Goal: Information Seeking & Learning: Learn about a topic

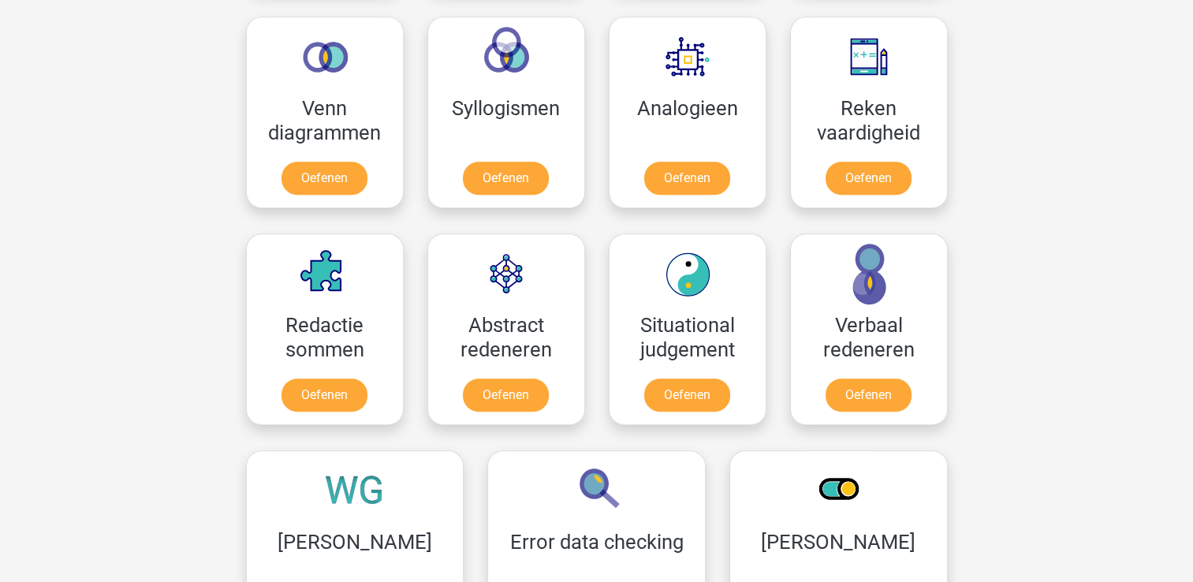
scroll to position [940, 0]
click at [323, 394] on link "Oefenen" at bounding box center [324, 398] width 90 height 35
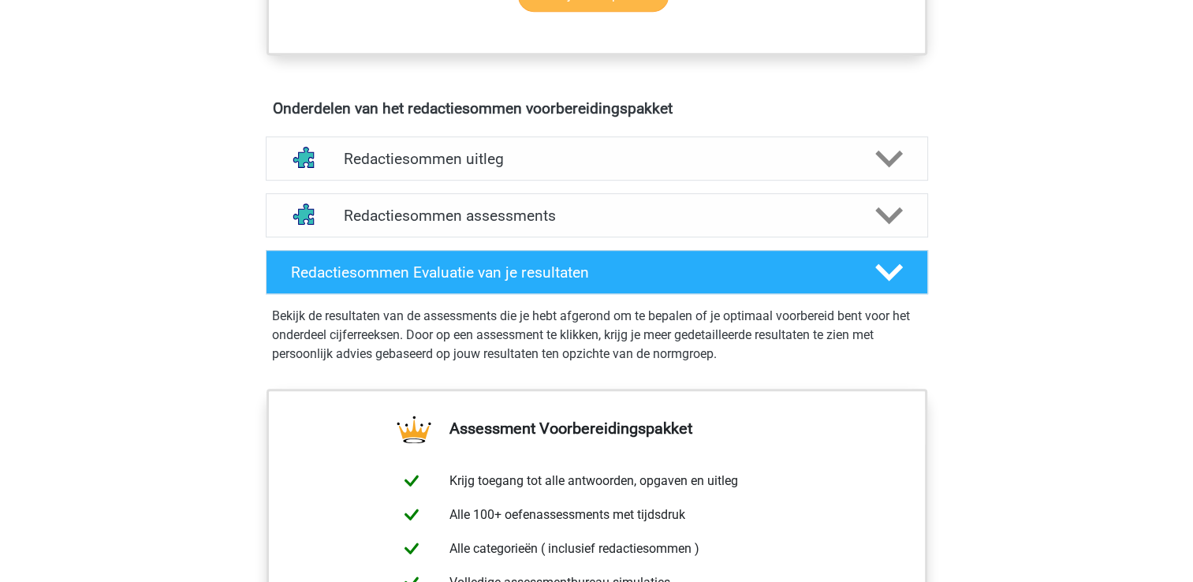
scroll to position [829, 0]
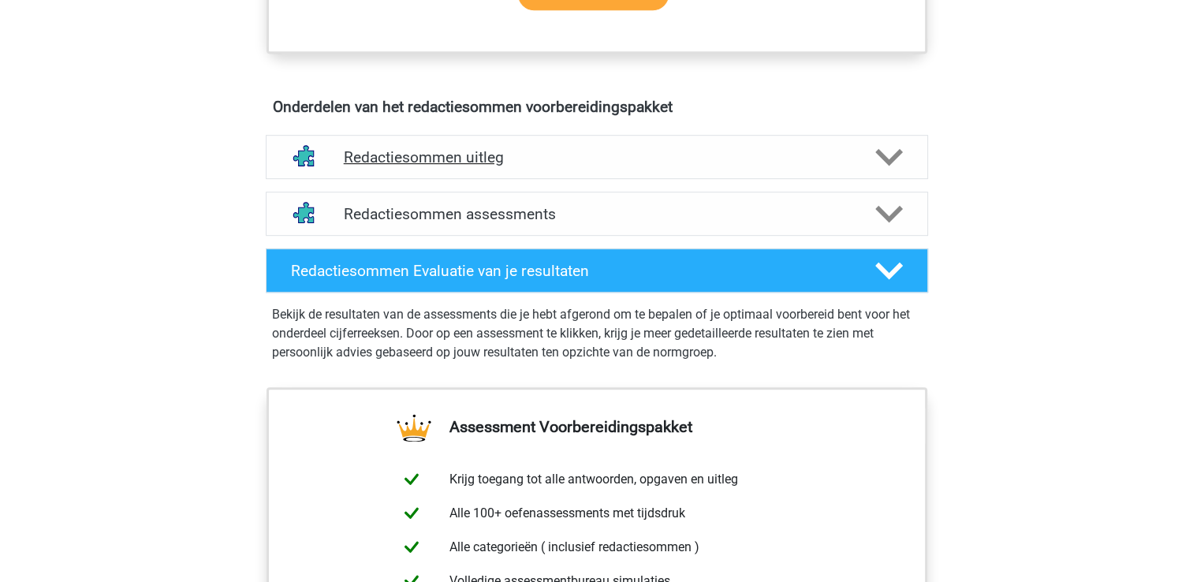
click at [460, 179] on div "Redactiesommen uitleg" at bounding box center [597, 157] width 662 height 44
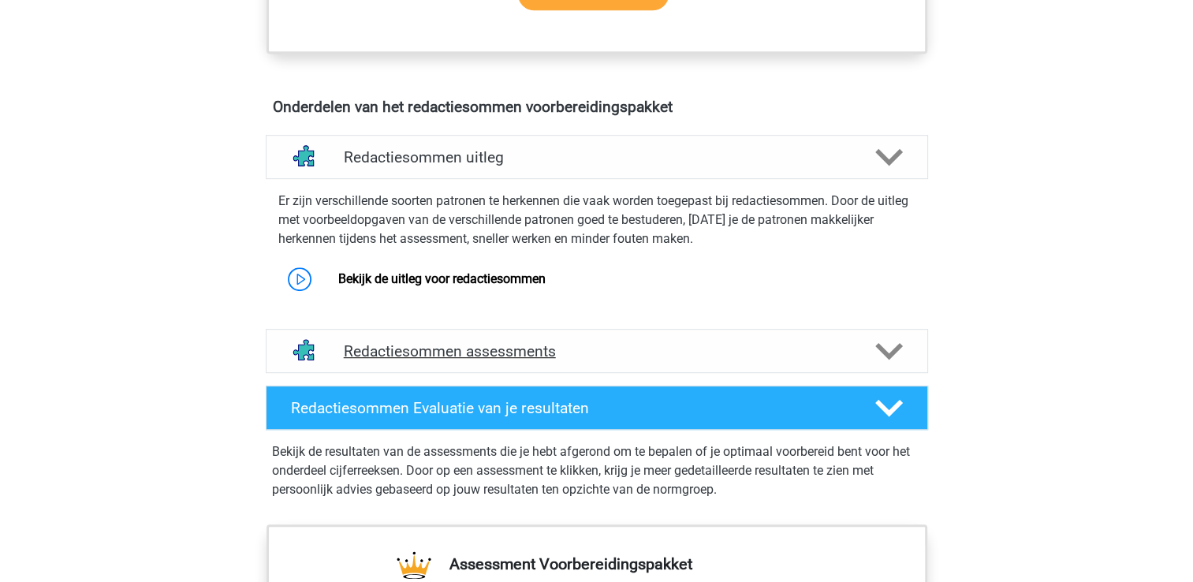
click at [455, 373] on div "Redactiesommen assessments" at bounding box center [597, 351] width 662 height 44
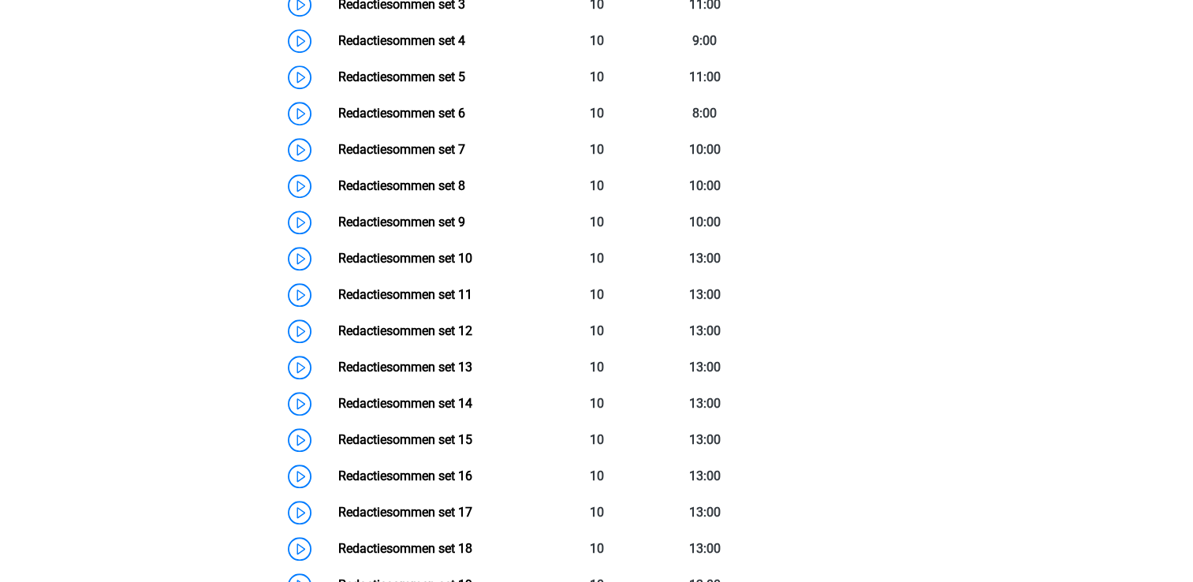
scroll to position [1392, 0]
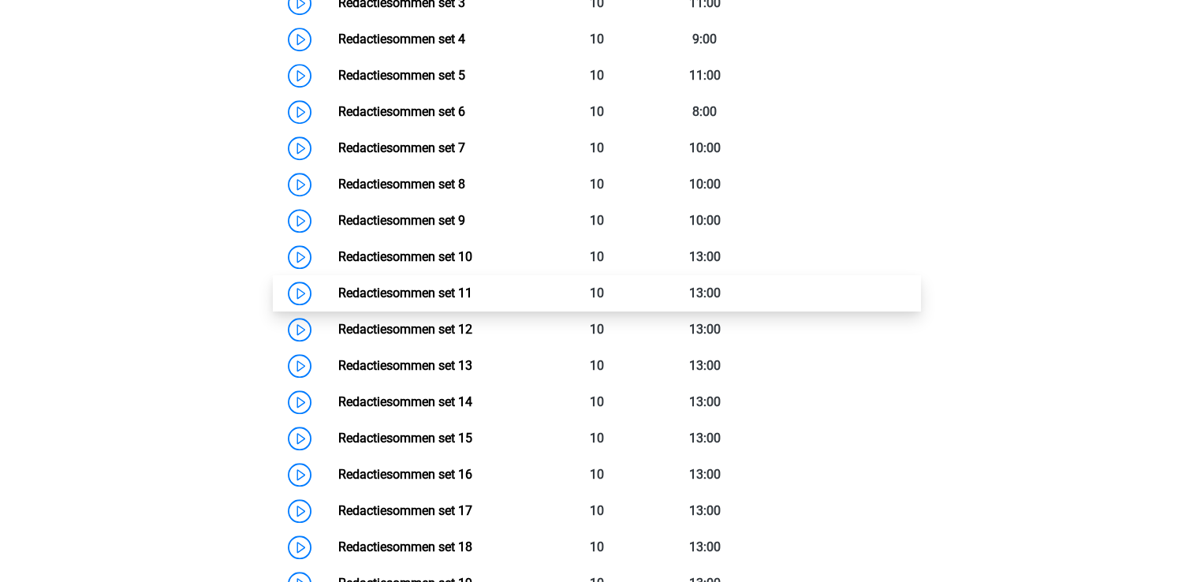
click at [338, 300] on link "Redactiesommen set 11" at bounding box center [405, 292] width 134 height 15
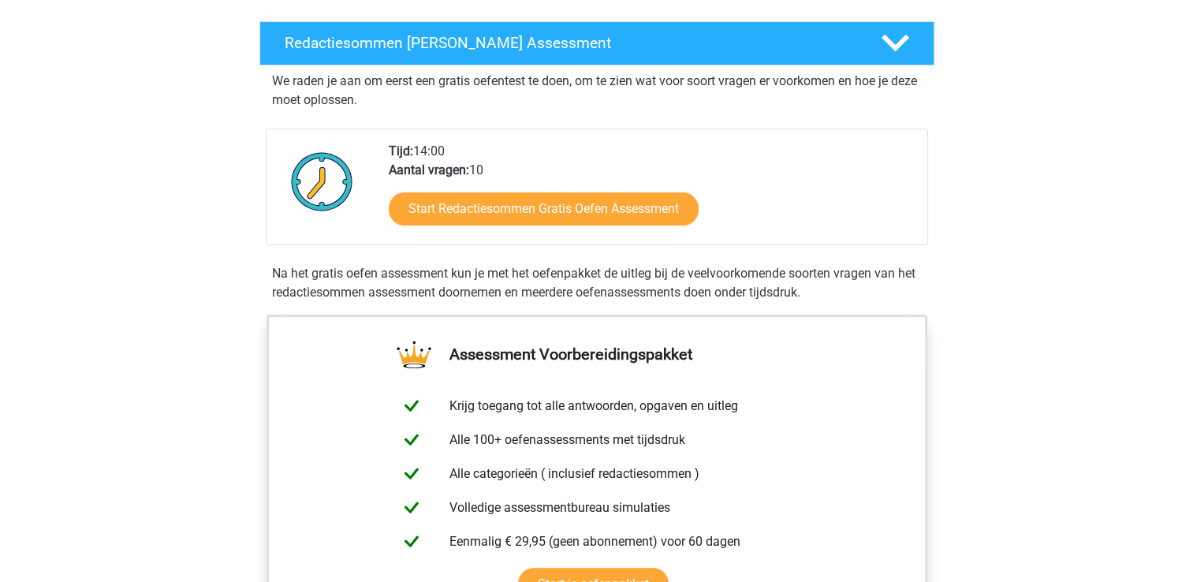
scroll to position [246, 0]
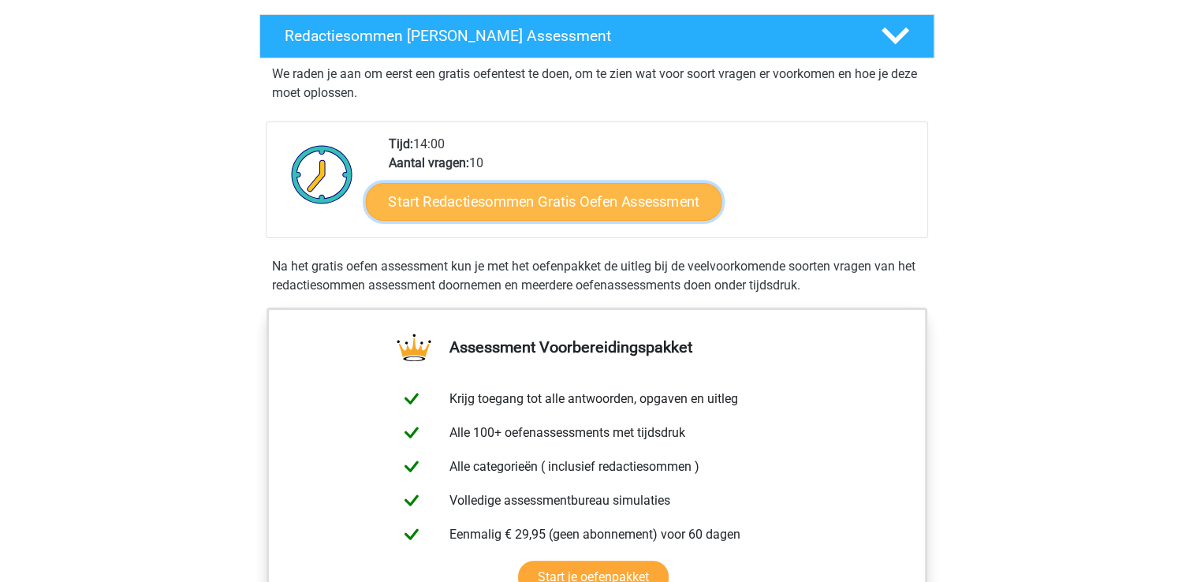
click at [525, 220] on link "Start Redactiesommen Gratis Oefen Assessment" at bounding box center [543, 201] width 356 height 38
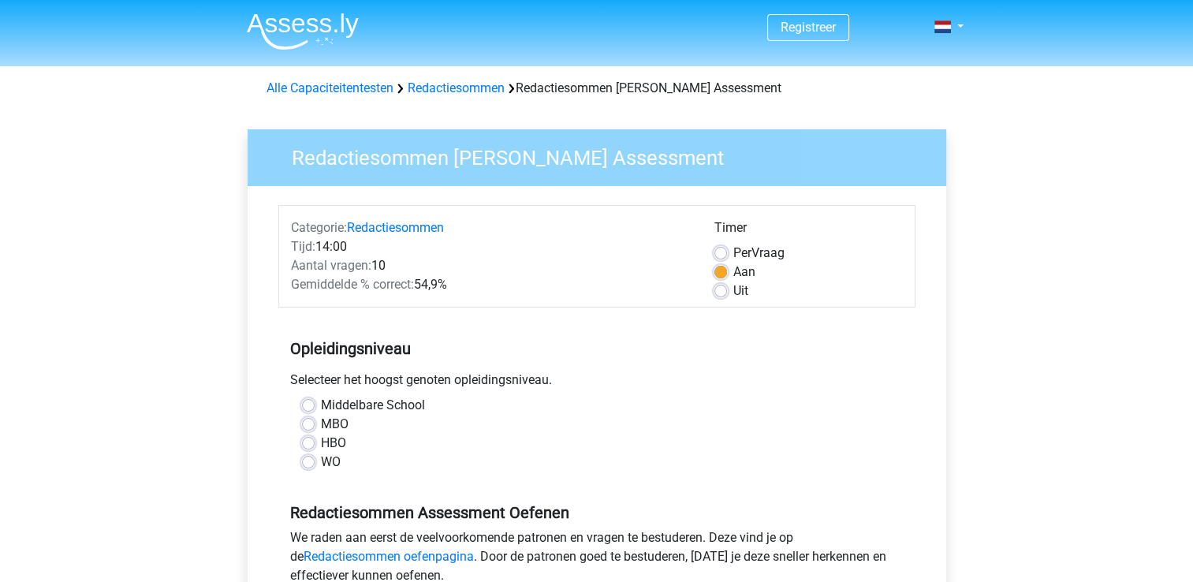
scroll to position [79, 0]
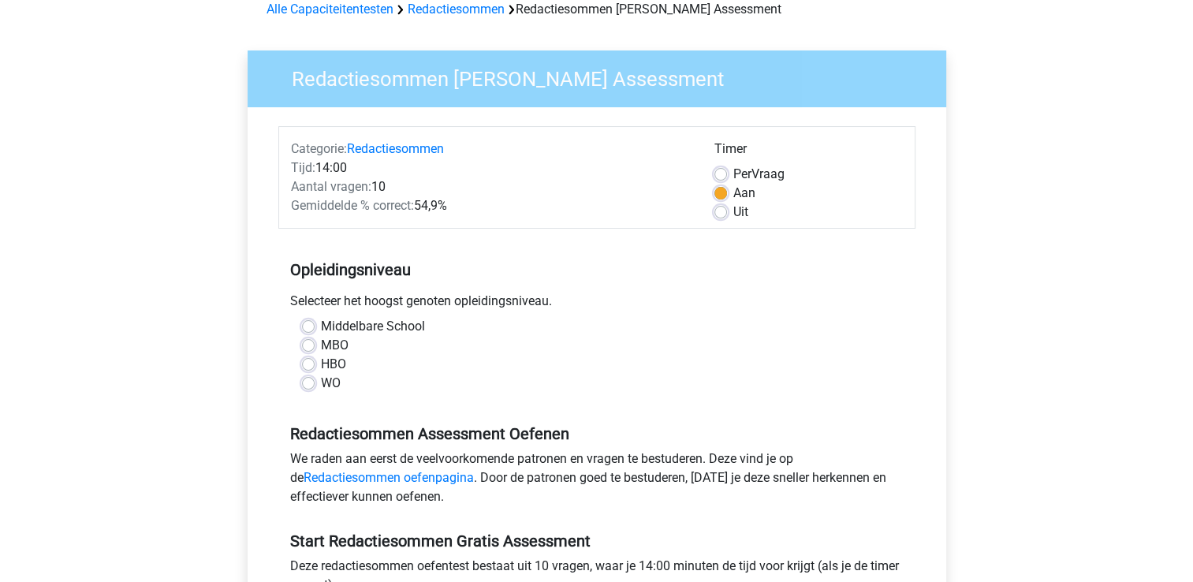
click at [321, 323] on label "Middelbare School" at bounding box center [373, 326] width 104 height 19
click at [304, 323] on input "Middelbare School" at bounding box center [308, 325] width 13 height 16
radio input "true"
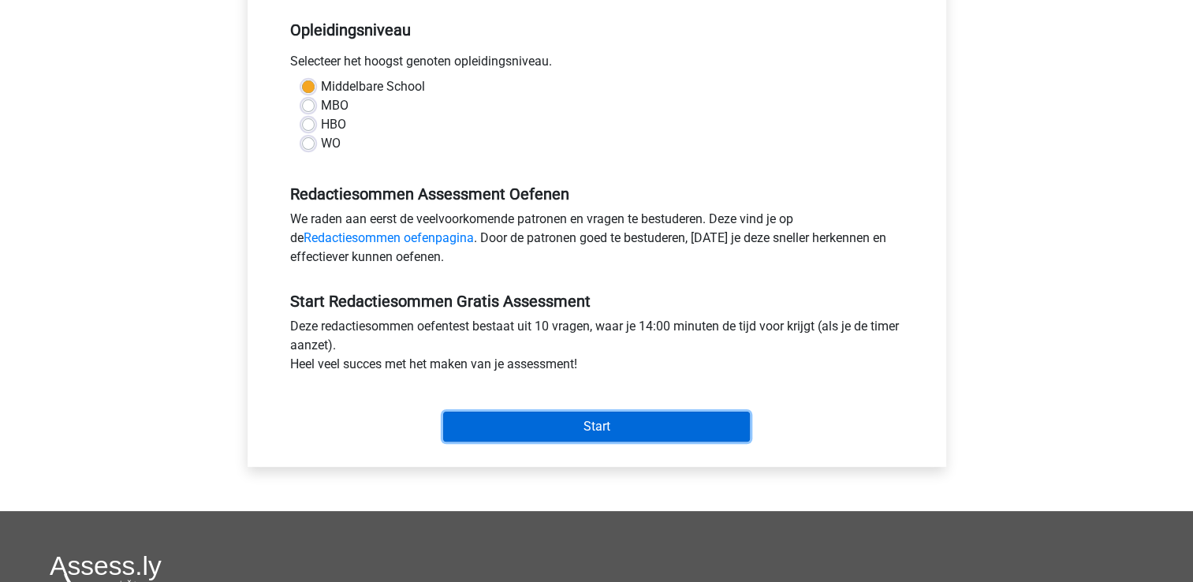
click at [549, 425] on input "Start" at bounding box center [596, 427] width 307 height 30
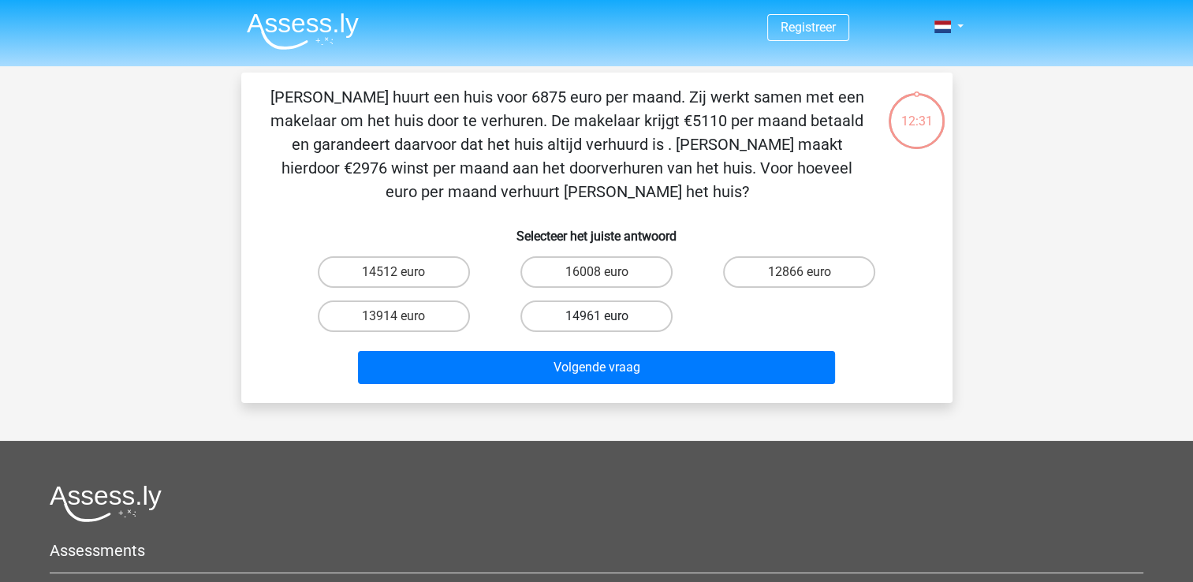
click at [618, 311] on label "14961 euro" at bounding box center [596, 316] width 152 height 32
click at [606, 316] on input "14961 euro" at bounding box center [601, 321] width 10 height 10
radio input "true"
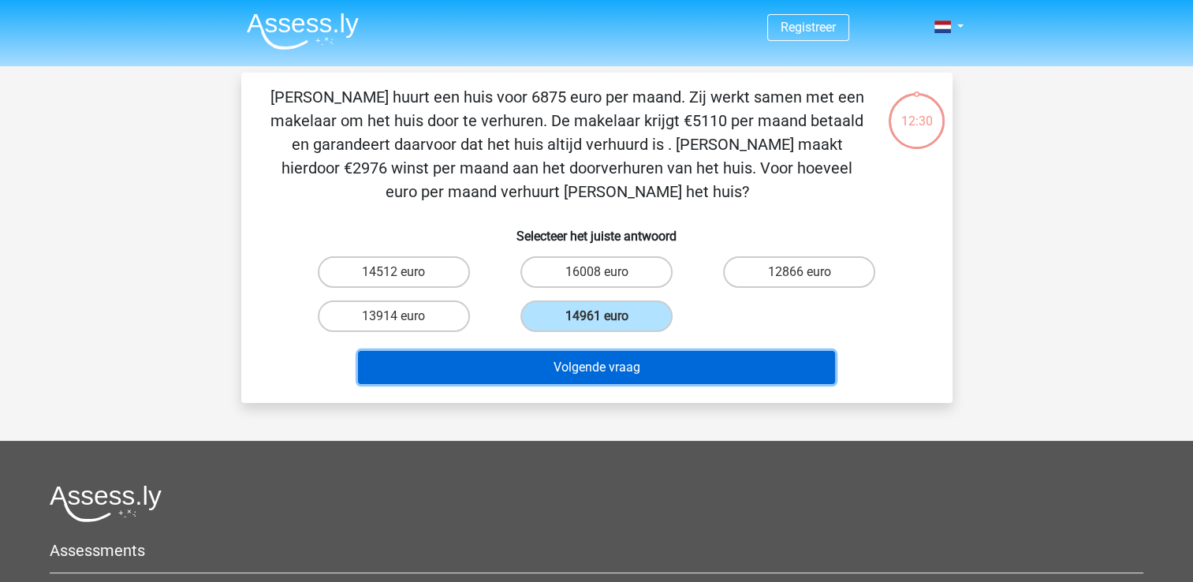
click at [590, 363] on button "Volgende vraag" at bounding box center [596, 367] width 477 height 33
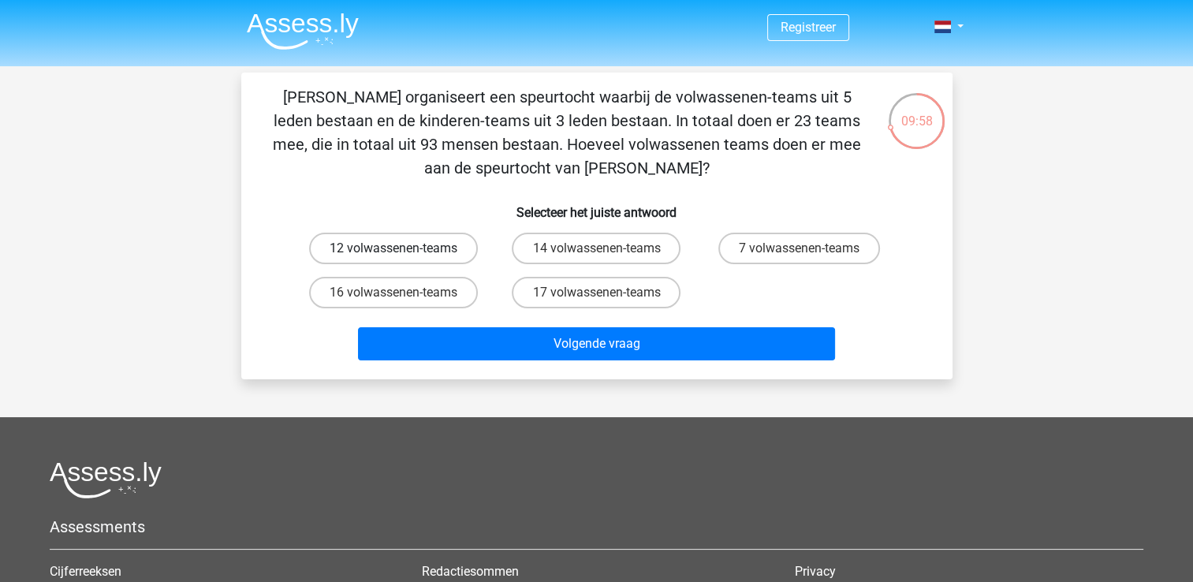
click at [434, 237] on label "12 volwassenen-teams" at bounding box center [393, 249] width 169 height 32
click at [404, 248] on input "12 volwassenen-teams" at bounding box center [398, 253] width 10 height 10
radio input "true"
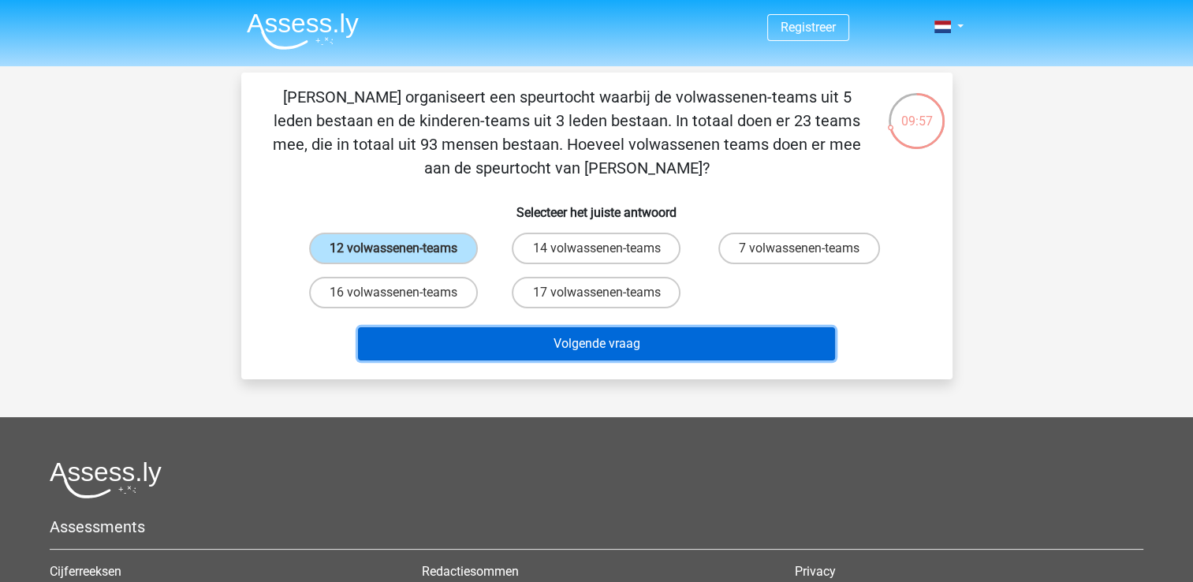
click at [580, 340] on button "Volgende vraag" at bounding box center [596, 343] width 477 height 33
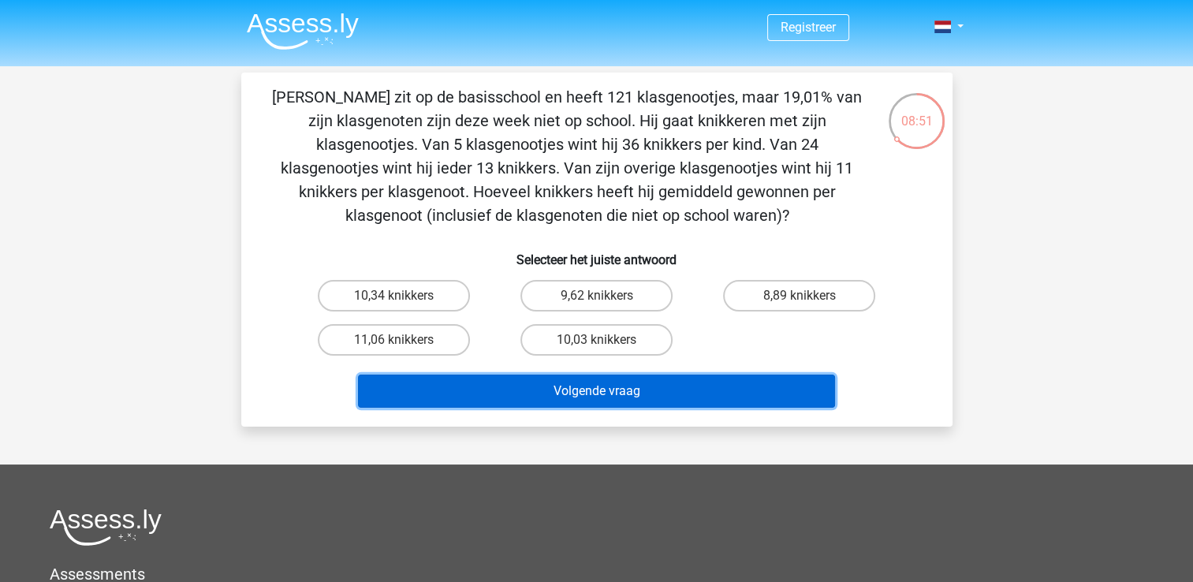
click at [634, 384] on button "Volgende vraag" at bounding box center [596, 390] width 477 height 33
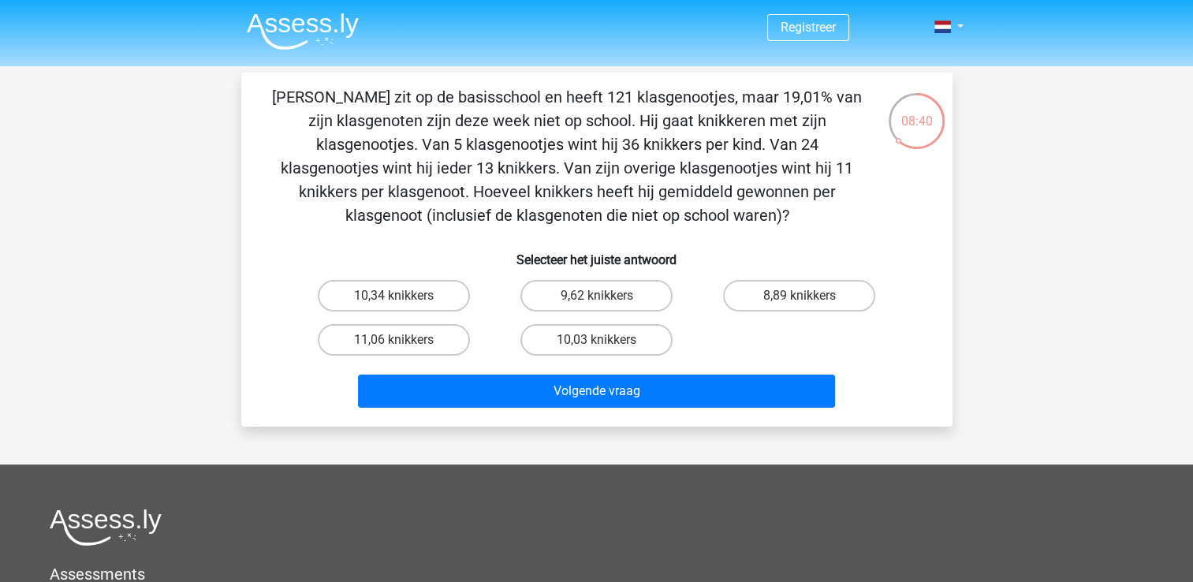
click at [475, 318] on div "11,06 knikkers" at bounding box center [393, 340] width 203 height 44
click at [546, 343] on label "10,03 knikkers" at bounding box center [596, 340] width 152 height 32
click at [596, 343] on input "10,03 knikkers" at bounding box center [601, 345] width 10 height 10
radio input "true"
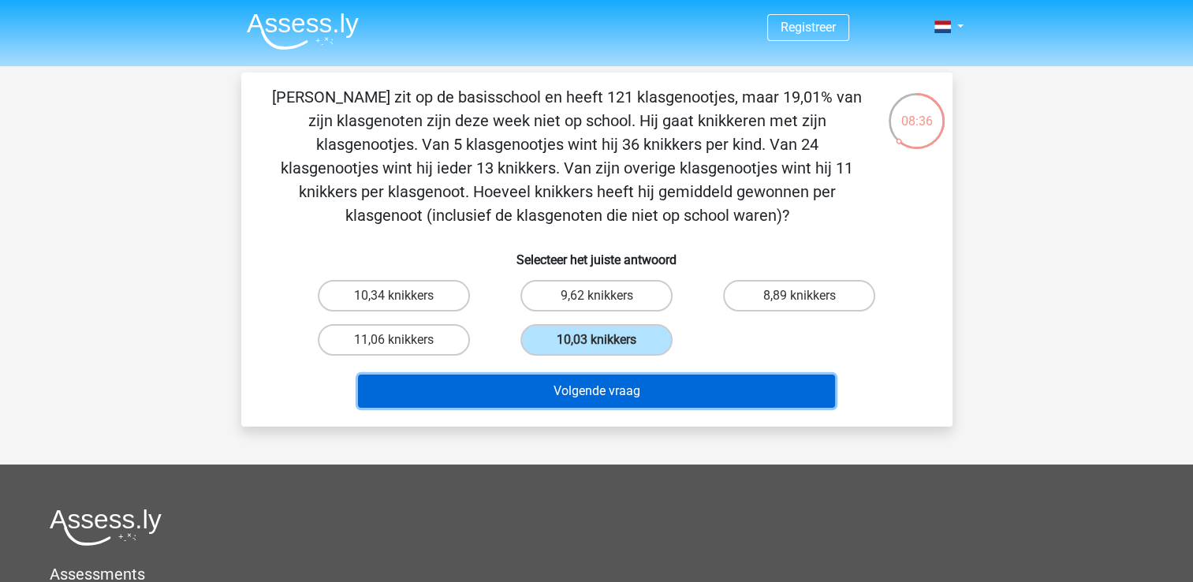
click at [579, 389] on button "Volgende vraag" at bounding box center [596, 390] width 477 height 33
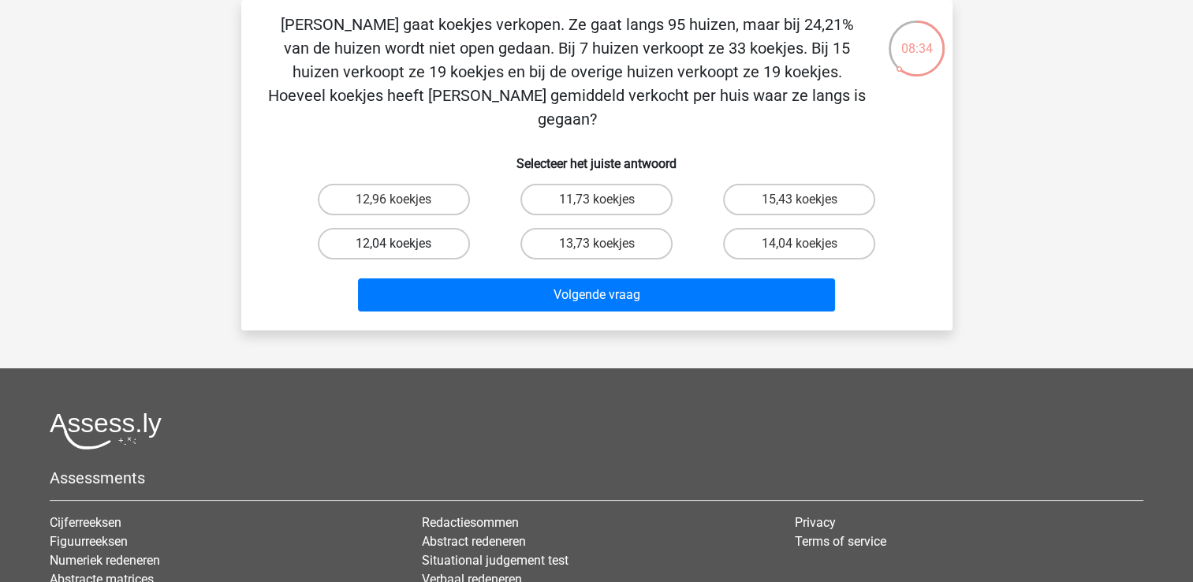
scroll to position [12, 0]
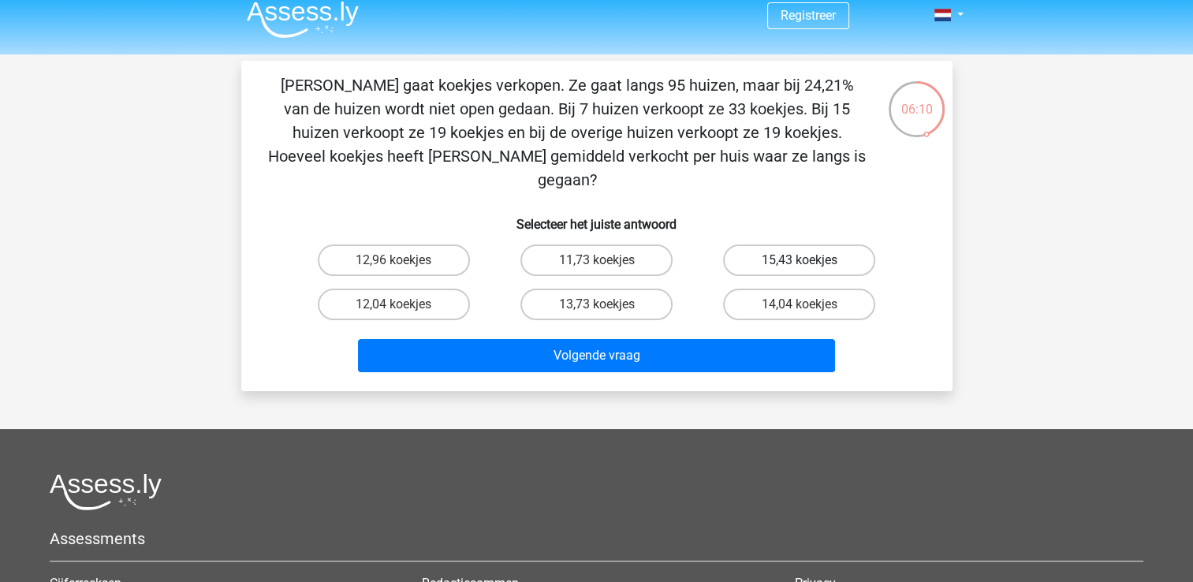
click at [773, 244] on label "15,43 koekjes" at bounding box center [799, 260] width 152 height 32
click at [799, 260] on input "15,43 koekjes" at bounding box center [804, 265] width 10 height 10
radio input "true"
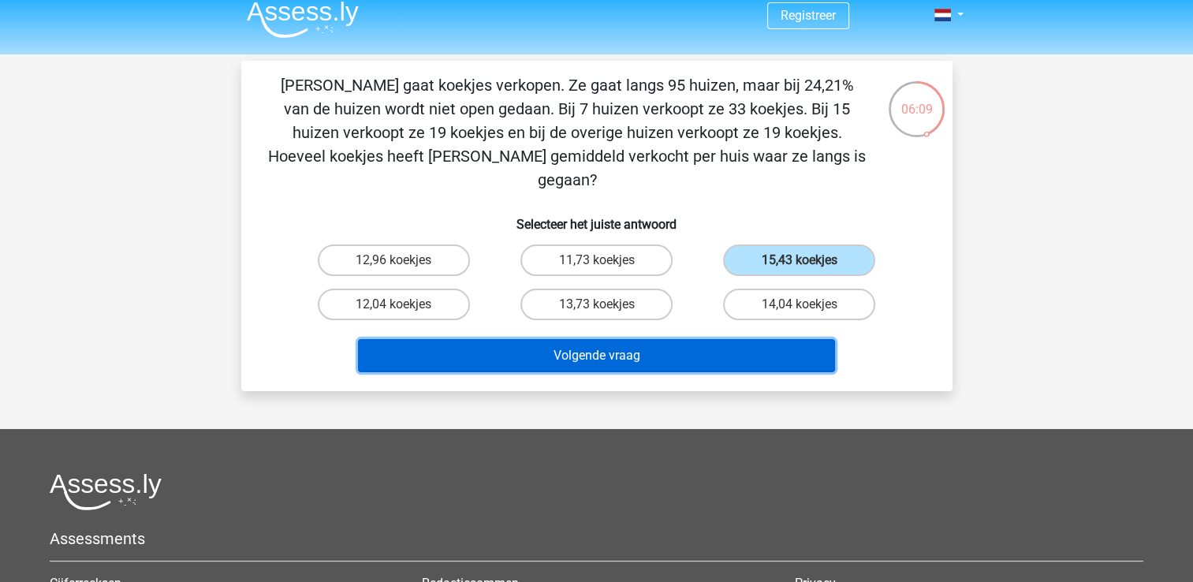
click at [670, 339] on button "Volgende vraag" at bounding box center [596, 355] width 477 height 33
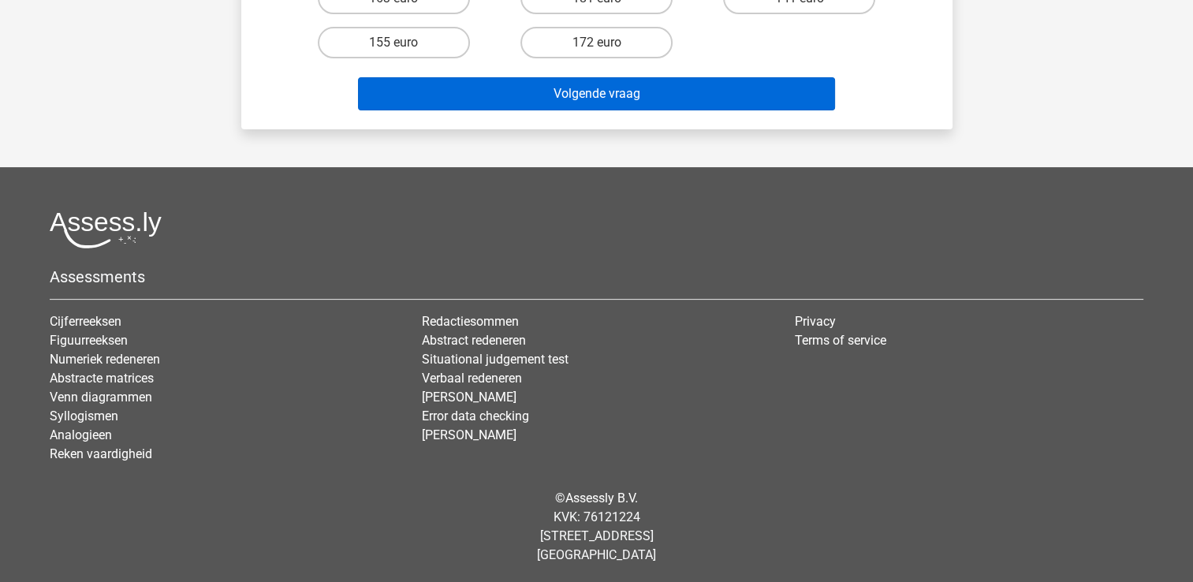
scroll to position [0, 0]
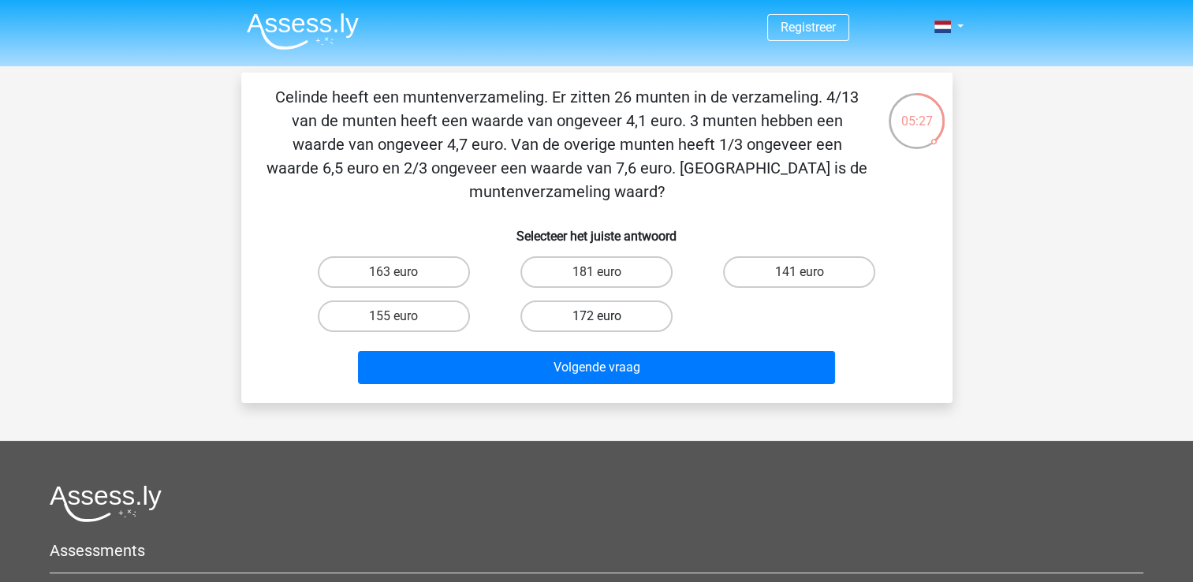
click at [583, 315] on label "172 euro" at bounding box center [596, 316] width 152 height 32
click at [596, 316] on input "172 euro" at bounding box center [601, 321] width 10 height 10
radio input "true"
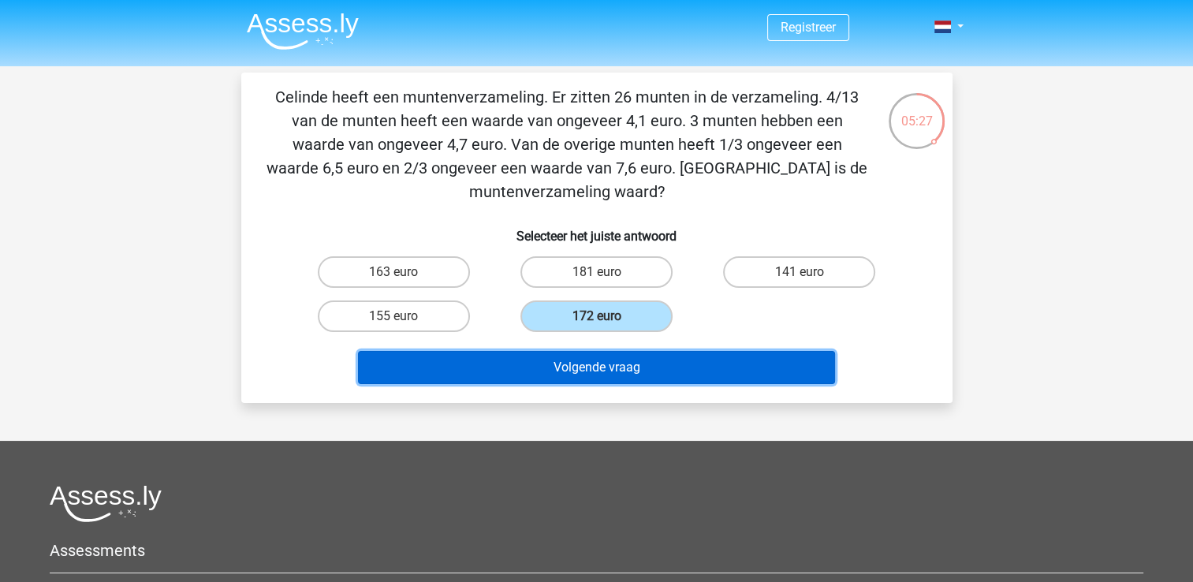
click at [613, 367] on button "Volgende vraag" at bounding box center [596, 367] width 477 height 33
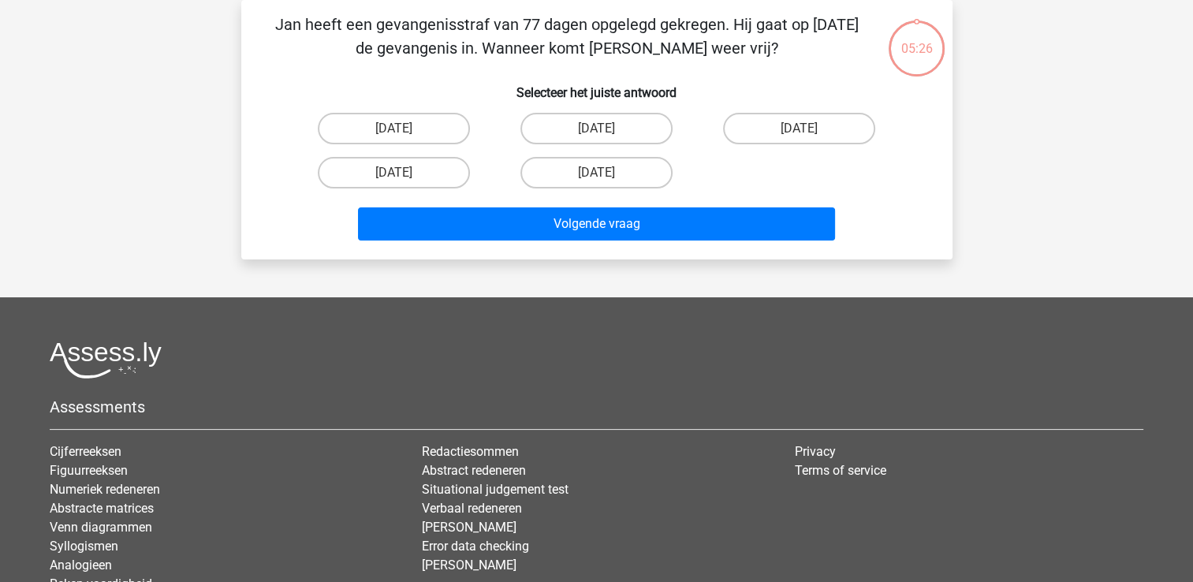
scroll to position [3, 0]
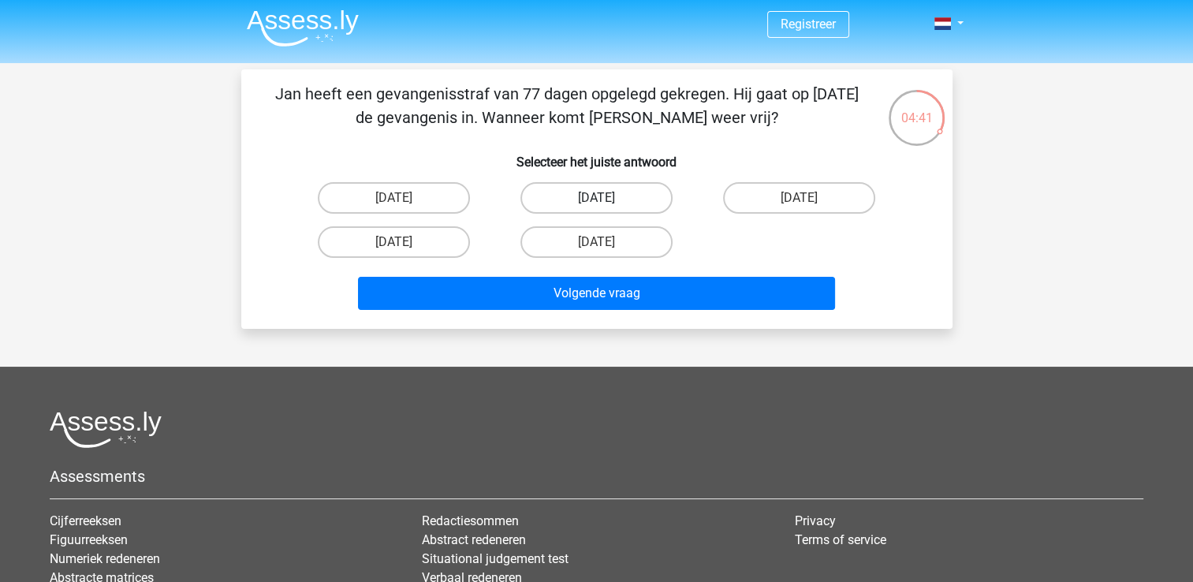
click at [624, 209] on label "12 augustus" at bounding box center [596, 198] width 152 height 32
click at [606, 208] on input "12 augustus" at bounding box center [601, 203] width 10 height 10
radio input "true"
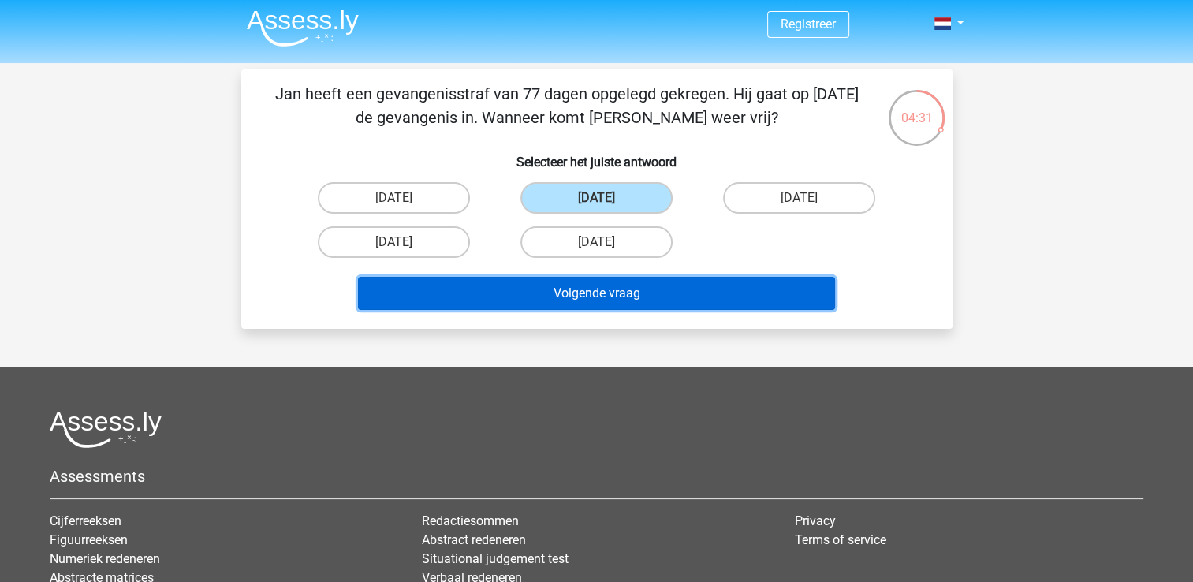
click at [732, 285] on button "Volgende vraag" at bounding box center [596, 293] width 477 height 33
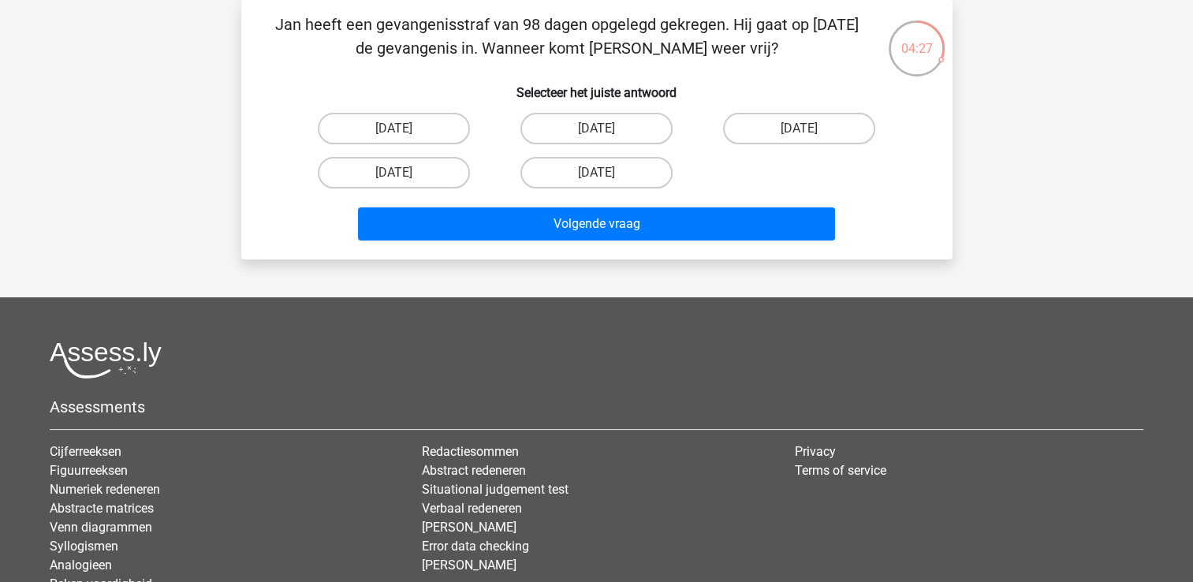
scroll to position [44, 0]
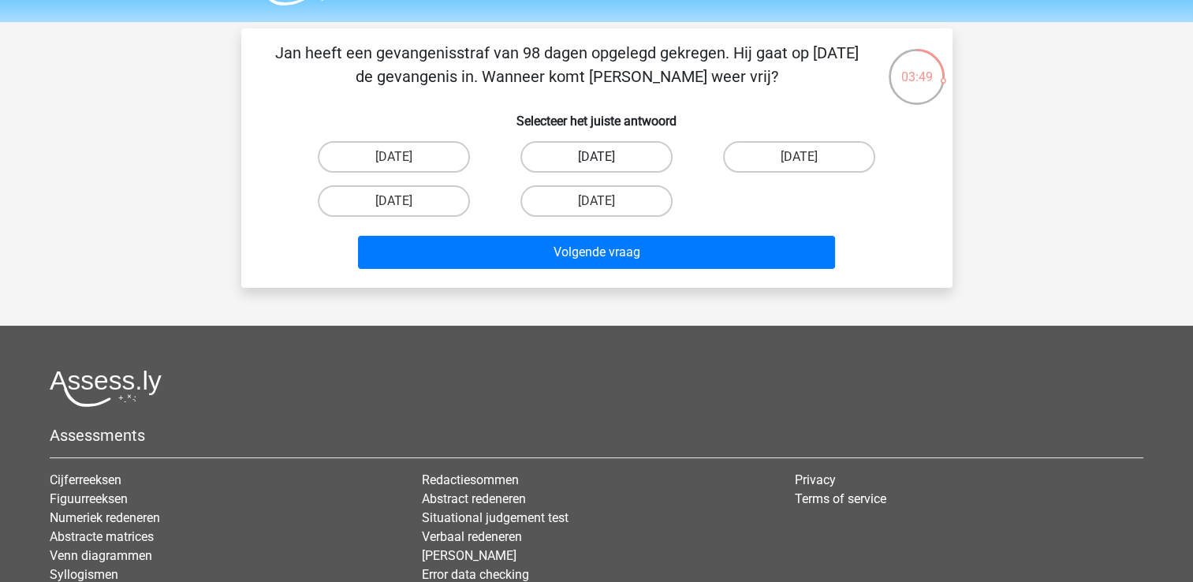
click at [583, 165] on label "22 augustus" at bounding box center [596, 157] width 152 height 32
click at [596, 165] on input "22 augustus" at bounding box center [601, 162] width 10 height 10
radio input "true"
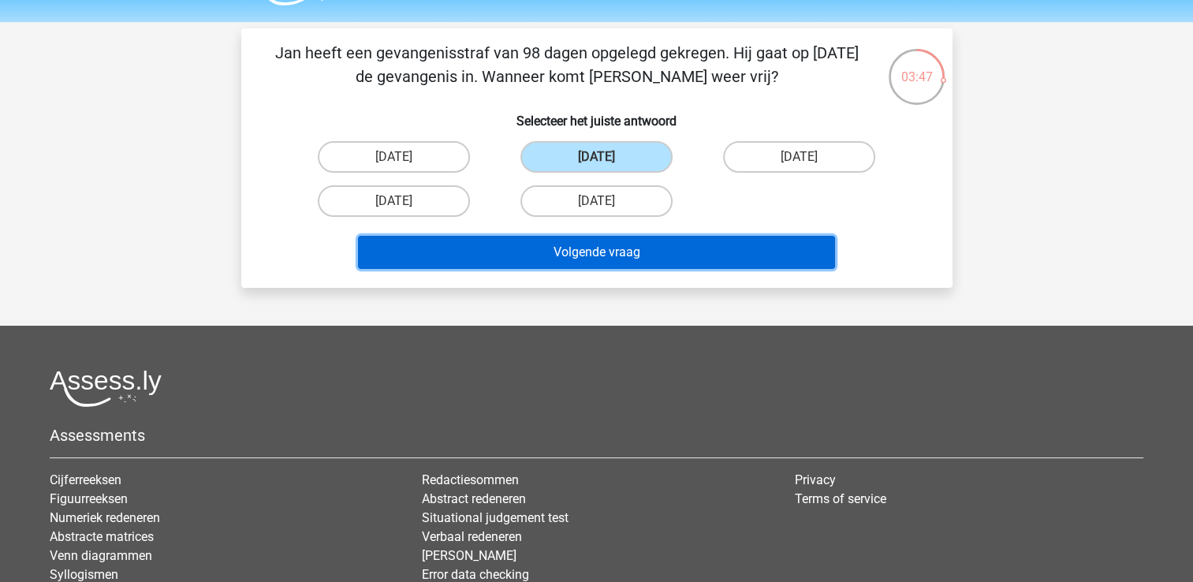
click at [579, 248] on button "Volgende vraag" at bounding box center [596, 252] width 477 height 33
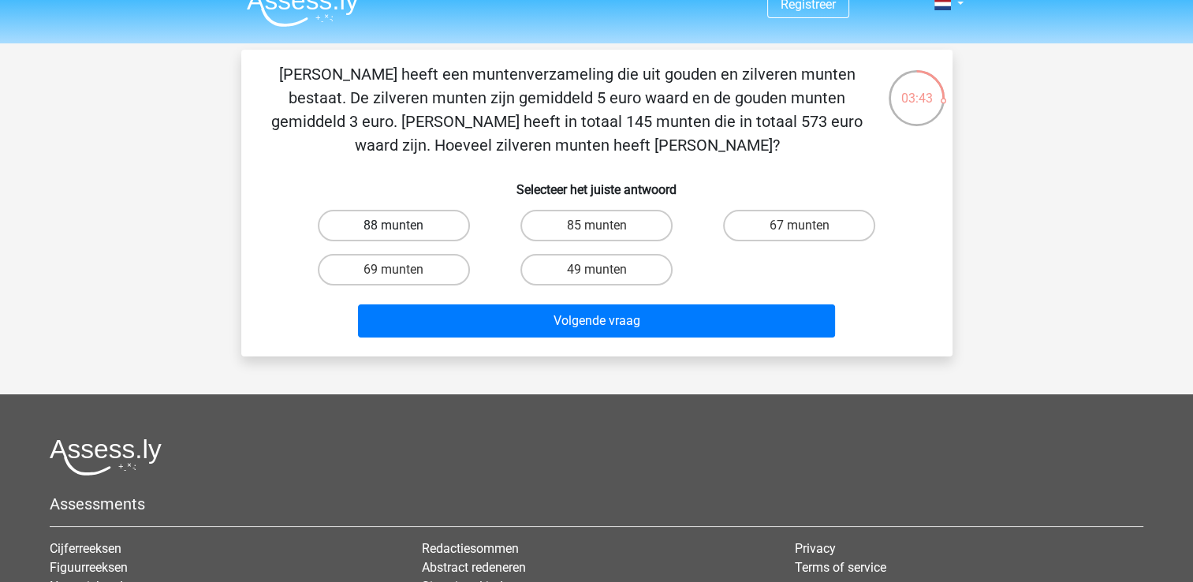
scroll to position [22, 0]
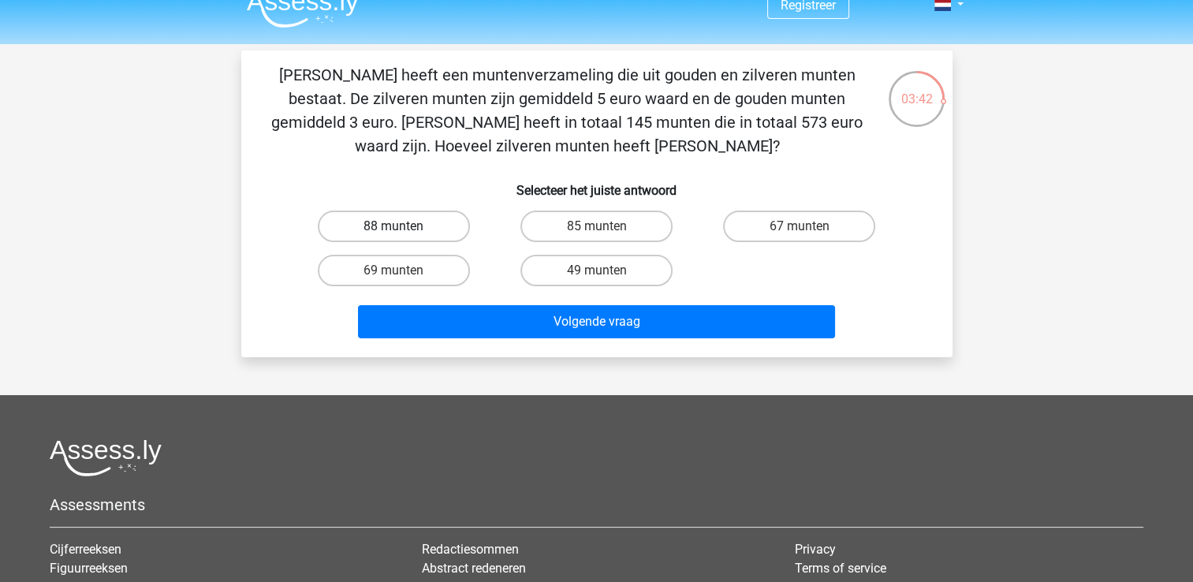
click at [430, 162] on div "Chris heeft een muntenverzameling die uit gouden en zilveren munten bestaat. De…" at bounding box center [597, 203] width 698 height 281
click at [413, 260] on label "69 munten" at bounding box center [394, 271] width 152 height 32
click at [404, 270] on input "69 munten" at bounding box center [398, 275] width 10 height 10
radio input "true"
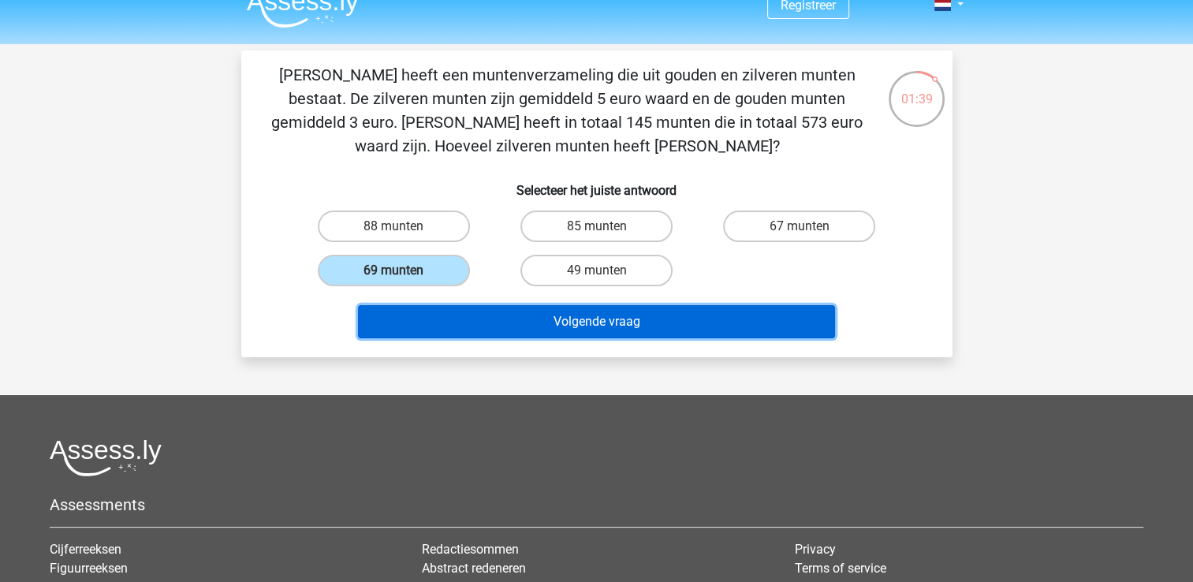
click at [523, 326] on button "Volgende vraag" at bounding box center [596, 321] width 477 height 33
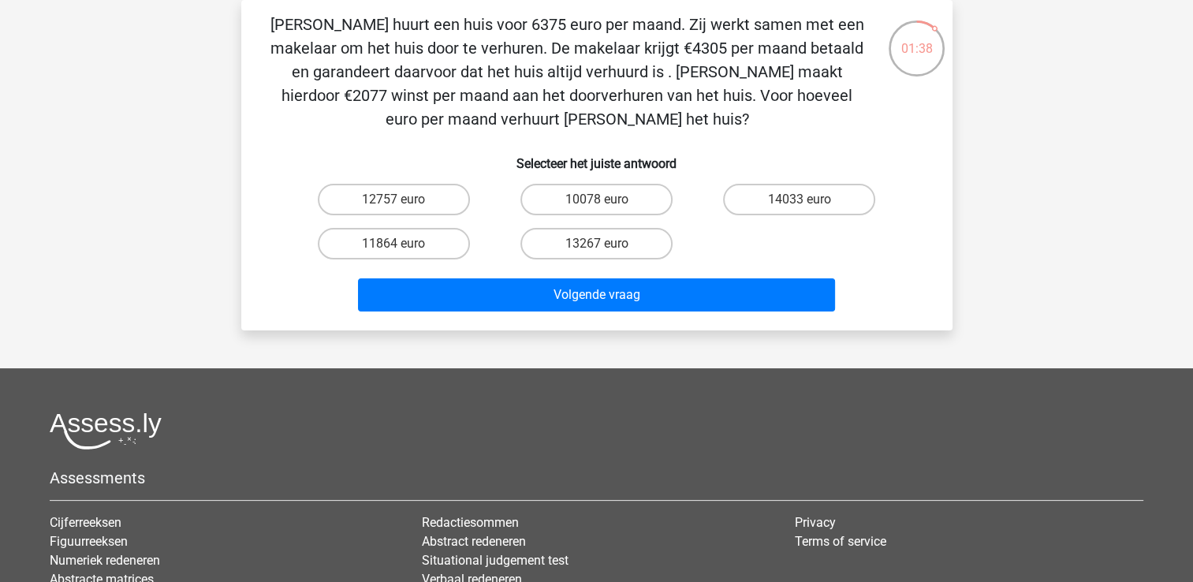
scroll to position [5, 0]
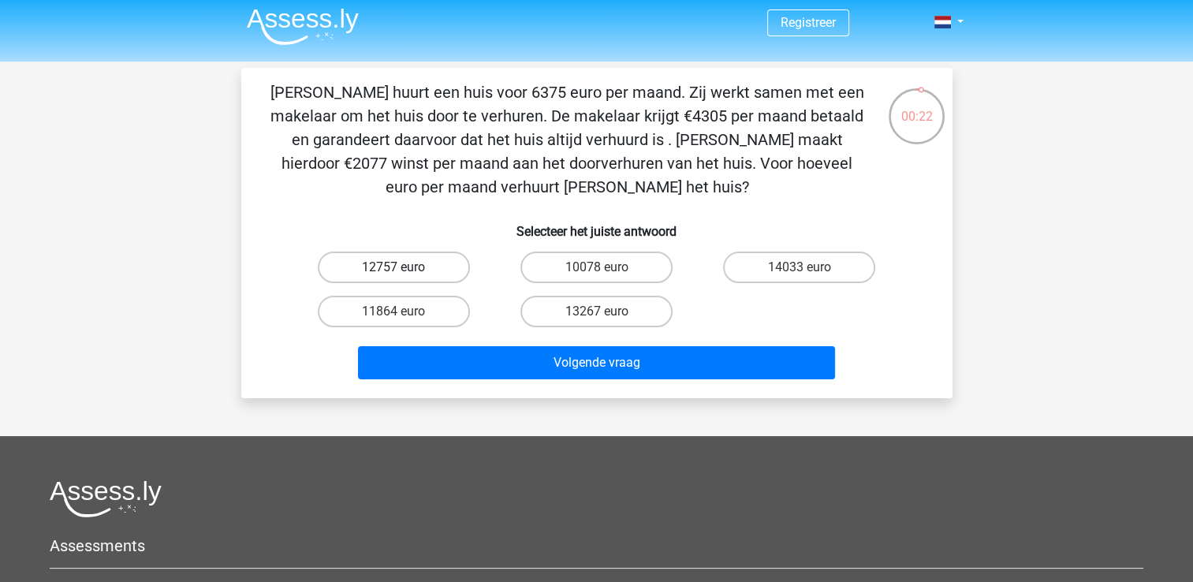
click at [404, 265] on label "12757 euro" at bounding box center [394, 267] width 152 height 32
click at [404, 267] on input "12757 euro" at bounding box center [398, 272] width 10 height 10
radio input "true"
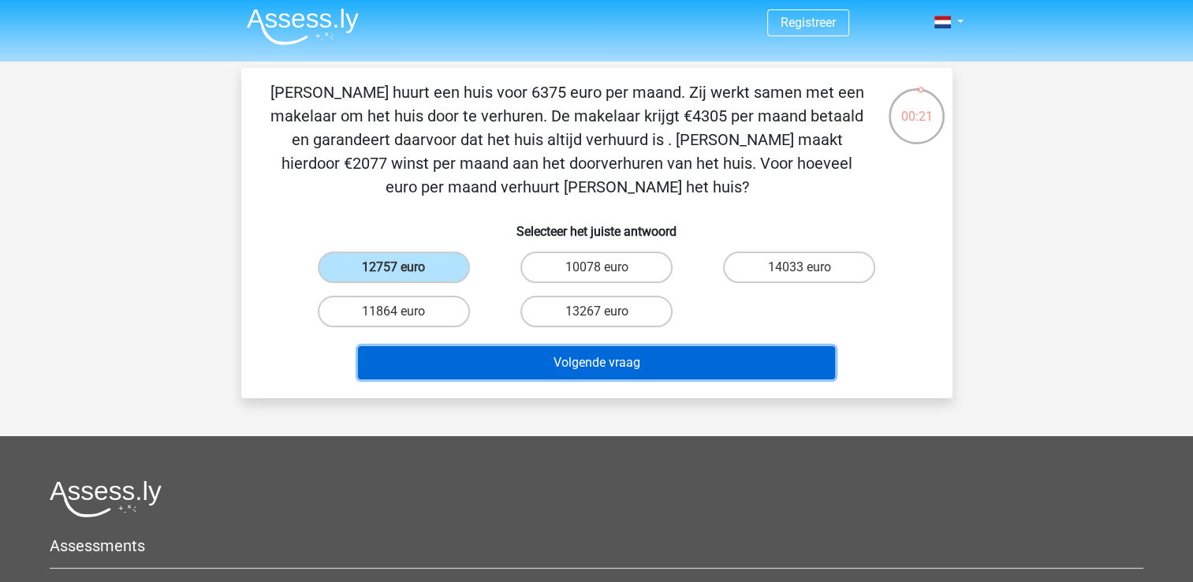
click at [560, 355] on button "Volgende vraag" at bounding box center [596, 362] width 477 height 33
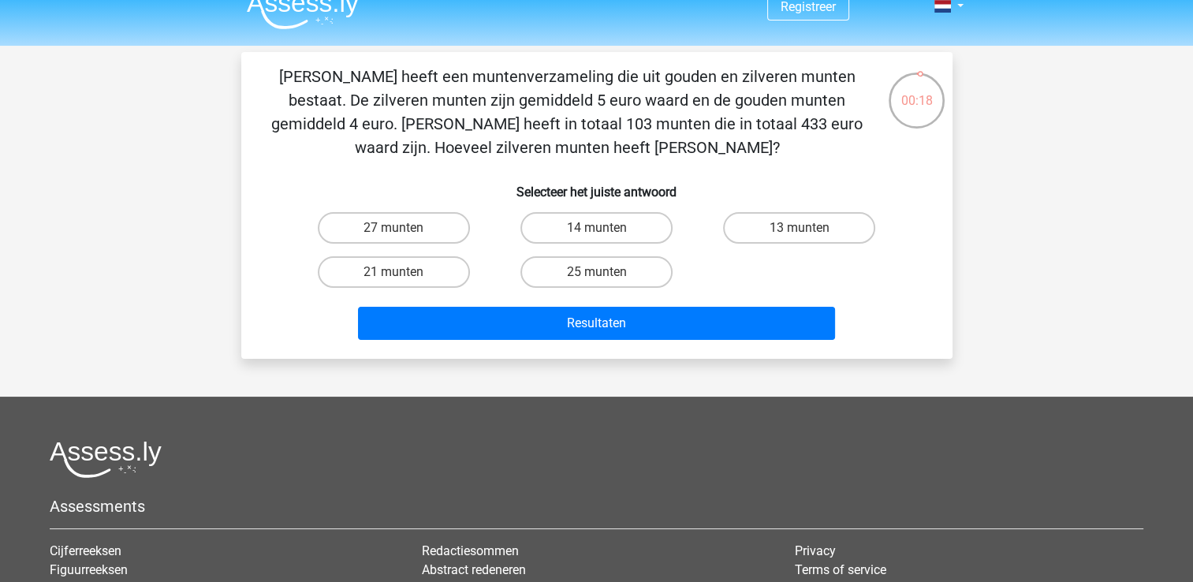
scroll to position [0, 0]
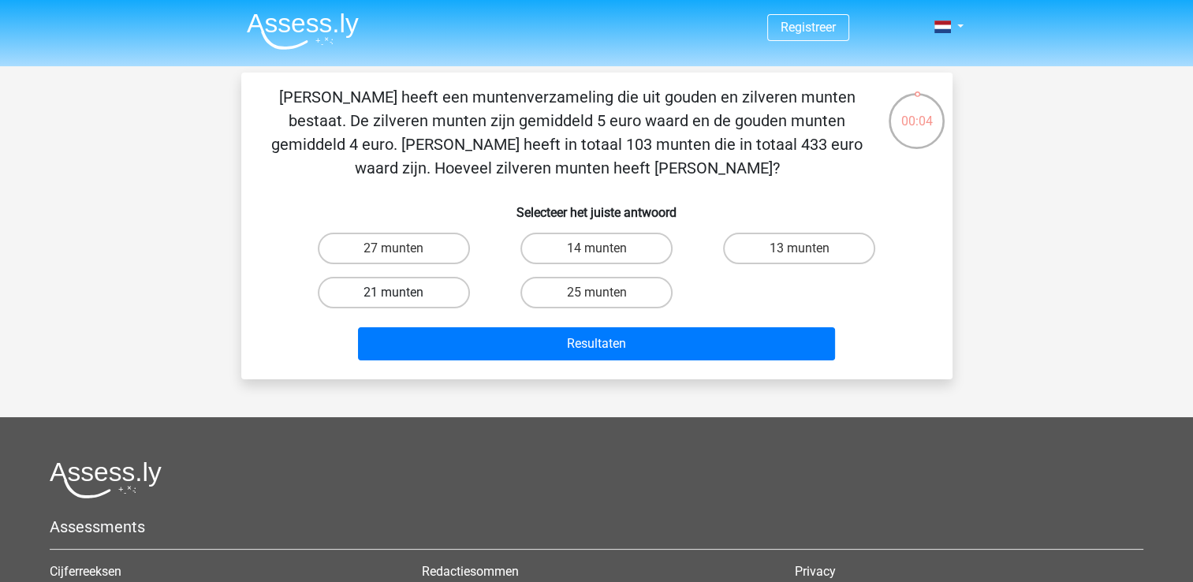
click at [385, 288] on label "21 munten" at bounding box center [394, 293] width 152 height 32
click at [393, 292] on input "21 munten" at bounding box center [398, 297] width 10 height 10
radio input "true"
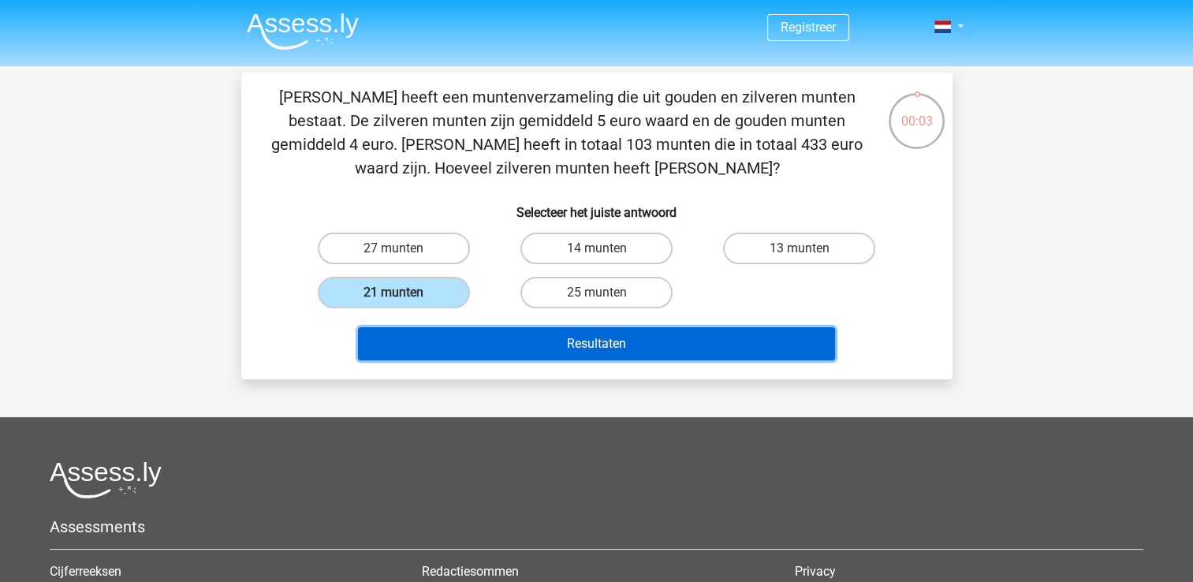
click at [479, 339] on button "Resultaten" at bounding box center [596, 343] width 477 height 33
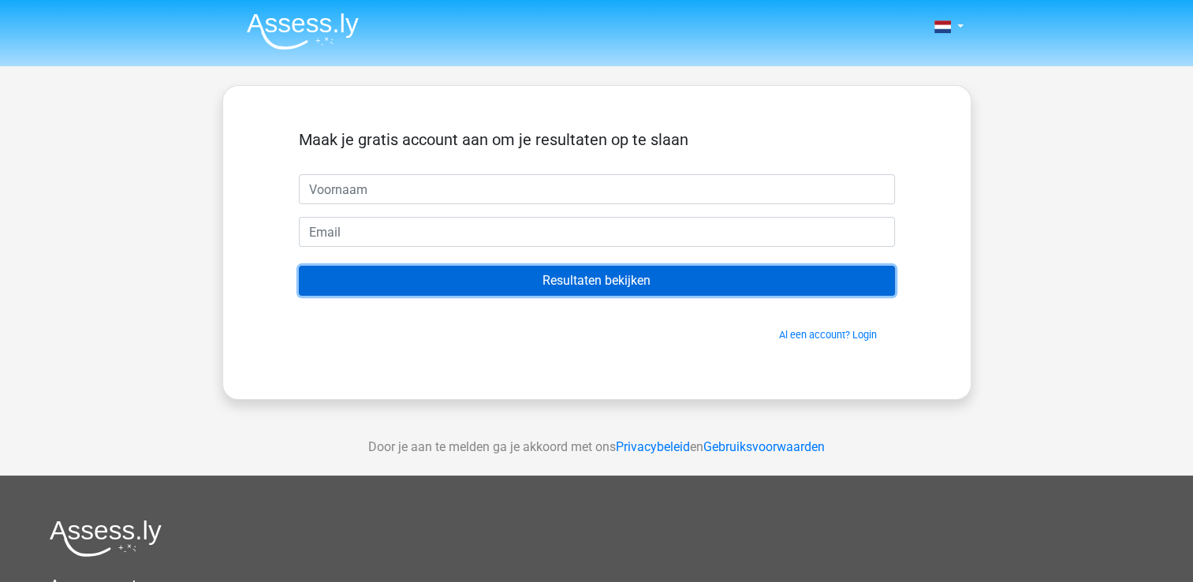
click at [607, 289] on input "Resultaten bekijken" at bounding box center [597, 281] width 596 height 30
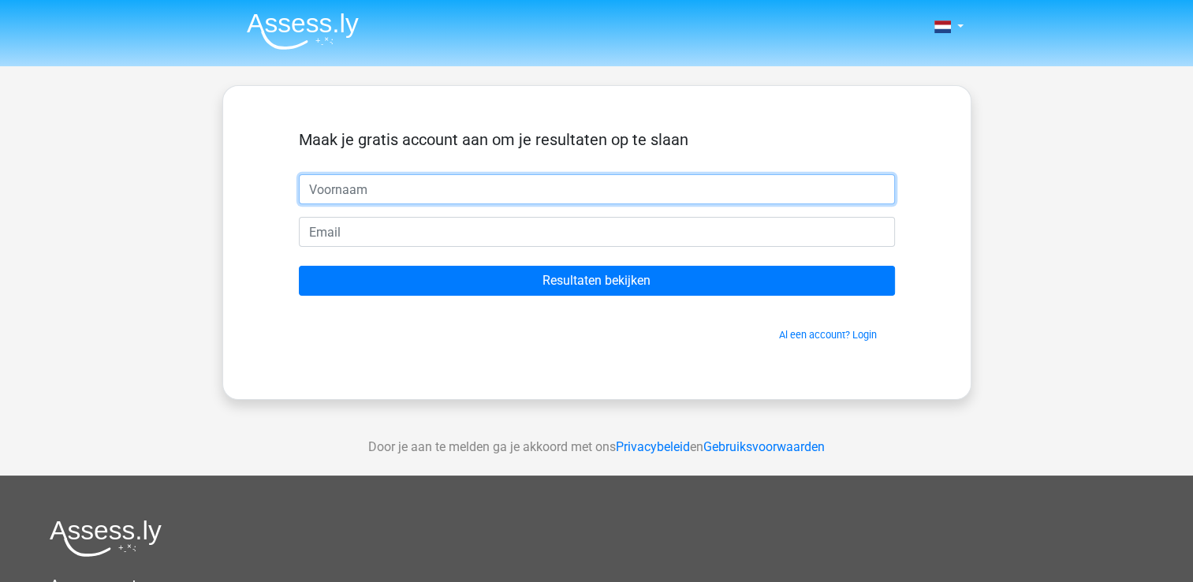
click at [371, 181] on input "text" at bounding box center [597, 189] width 596 height 30
type input "d"
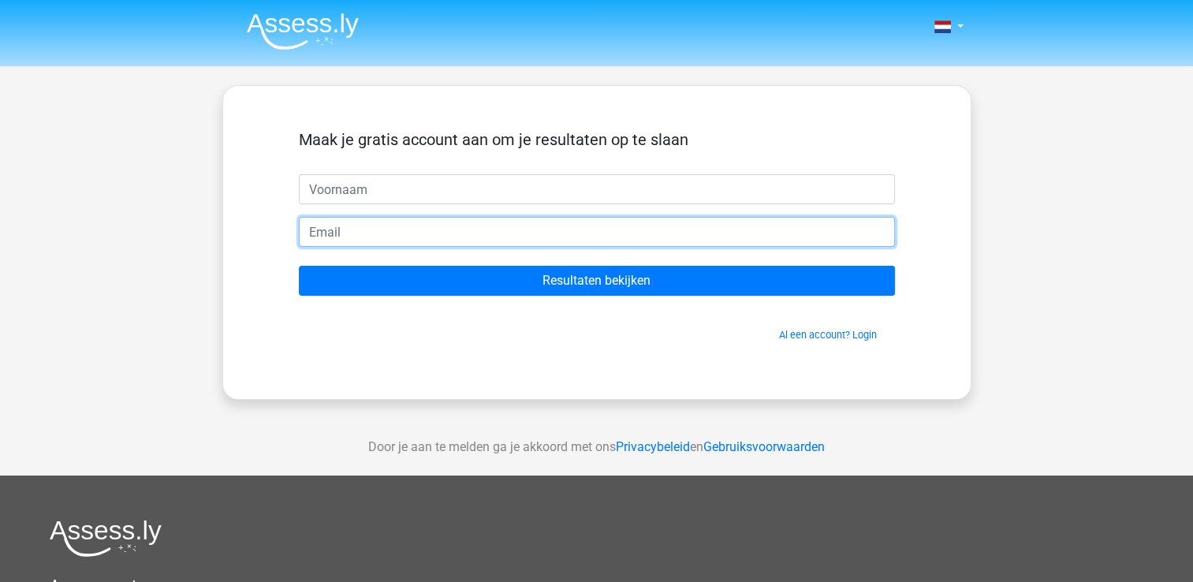
click at [375, 229] on input "email" at bounding box center [597, 232] width 596 height 30
paste input "[EMAIL_ADDRESS][DOMAIN_NAME]"
type input "[EMAIL_ADDRESS][DOMAIN_NAME]"
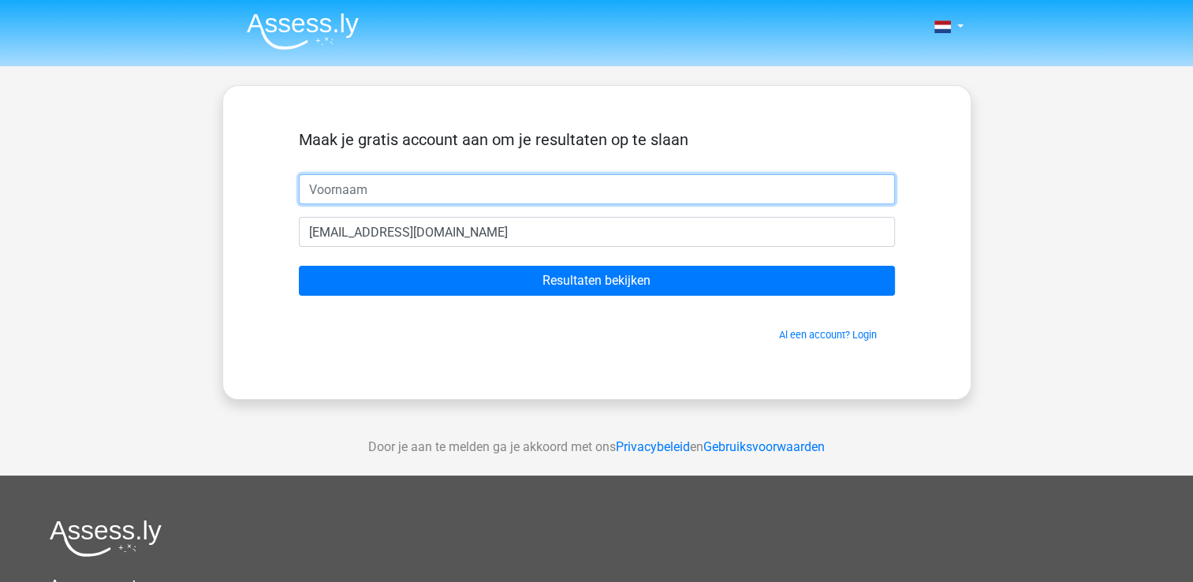
click at [357, 188] on input "text" at bounding box center [597, 189] width 596 height 30
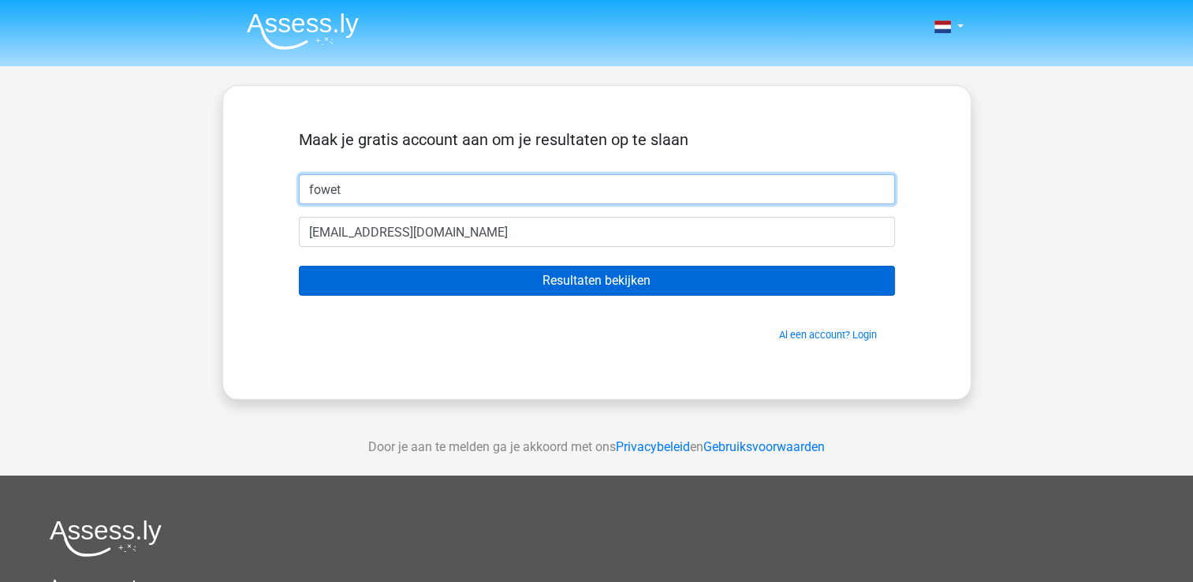
type input "fowet"
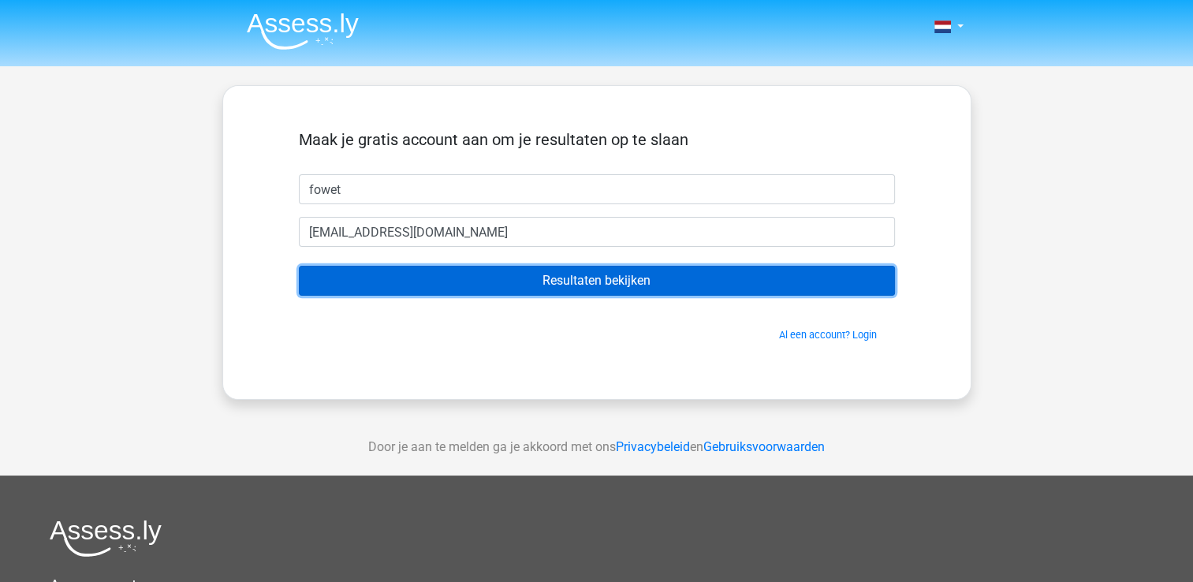
click at [495, 274] on input "Resultaten bekijken" at bounding box center [597, 281] width 596 height 30
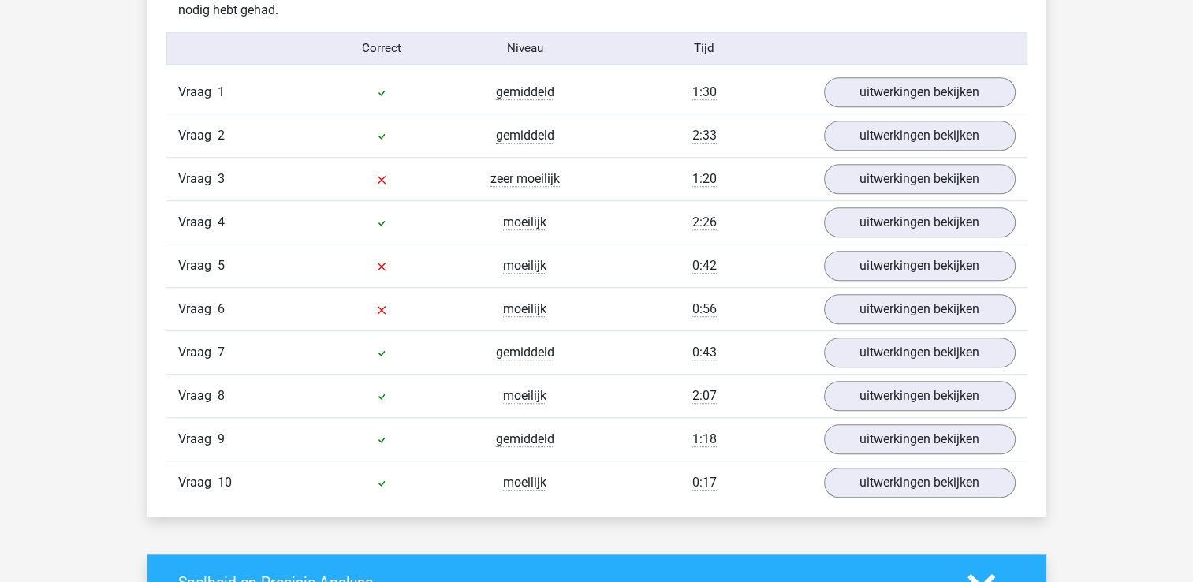
scroll to position [1289, 0]
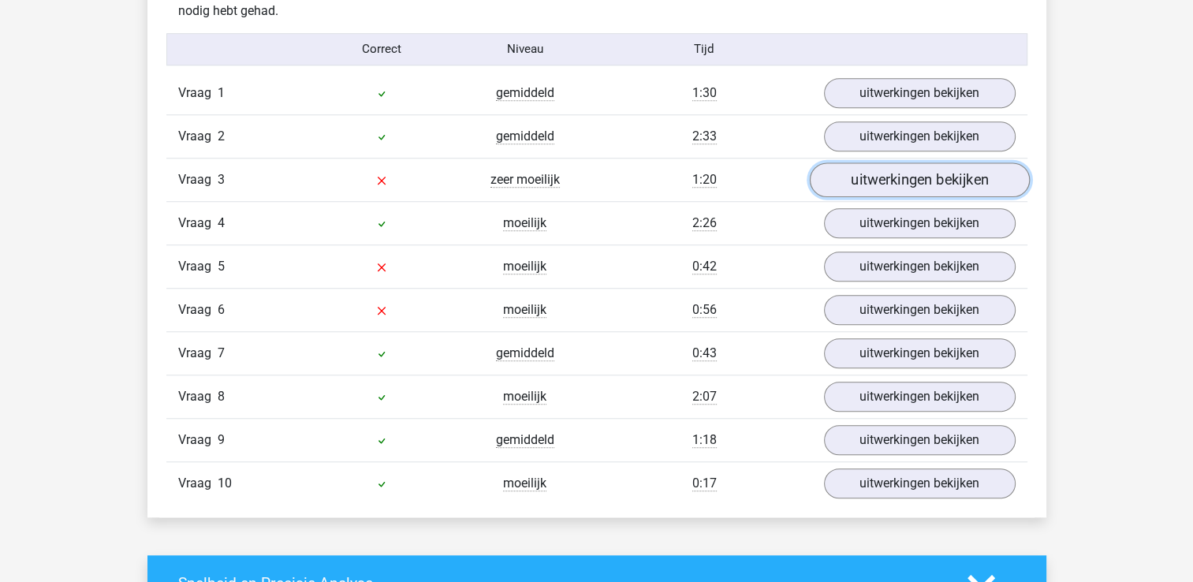
click at [865, 185] on link "uitwerkingen bekijken" at bounding box center [919, 179] width 220 height 35
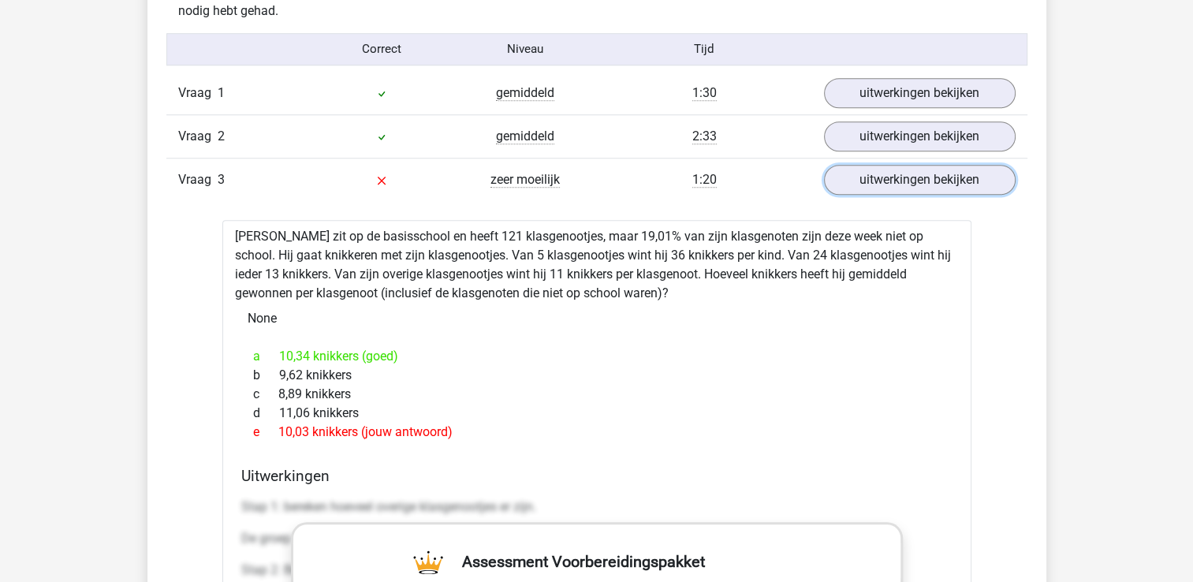
scroll to position [1439, 0]
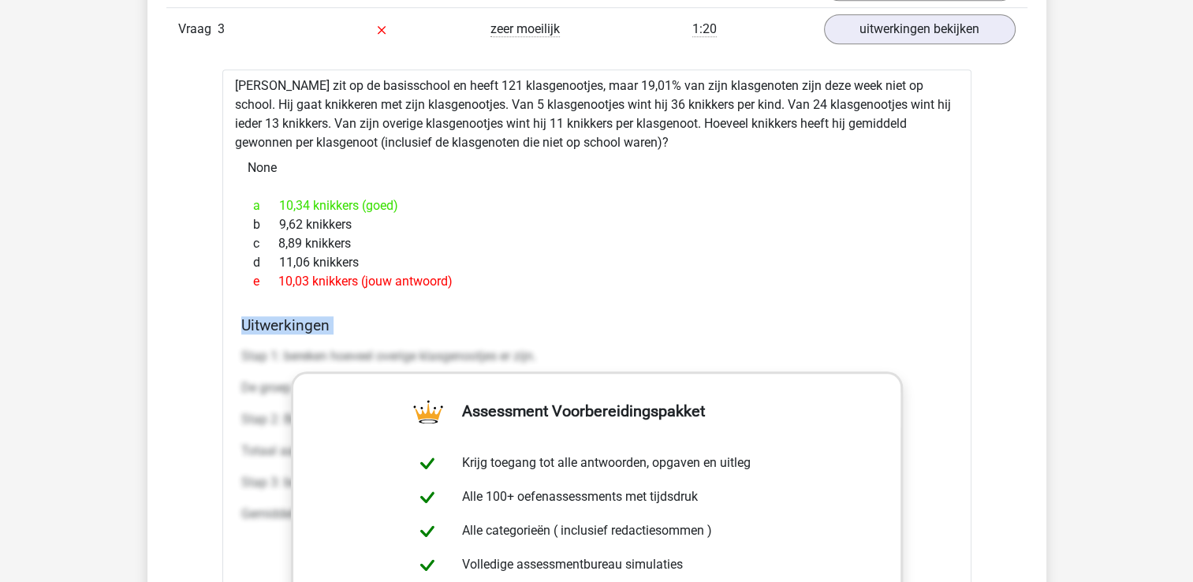
drag, startPoint x: 238, startPoint y: 351, endPoint x: 318, endPoint y: 427, distance: 111.0
click at [318, 427] on div "[PERSON_NAME] zit op de basisschool en heeft 121 klasgenootjes, maar 19,01% van…" at bounding box center [596, 477] width 749 height 817
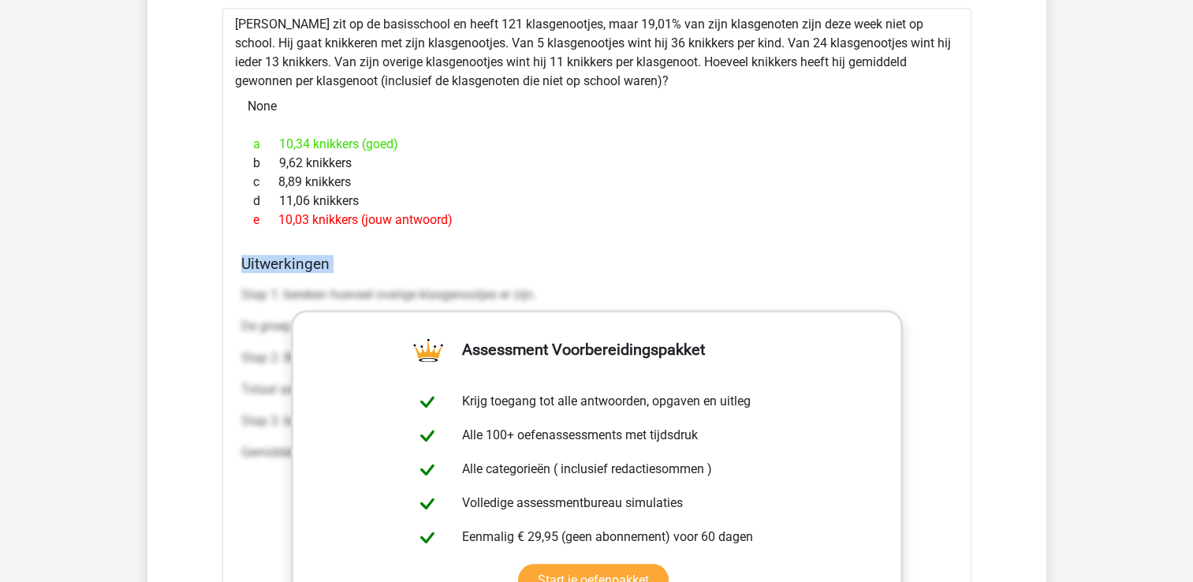
scroll to position [1517, 0]
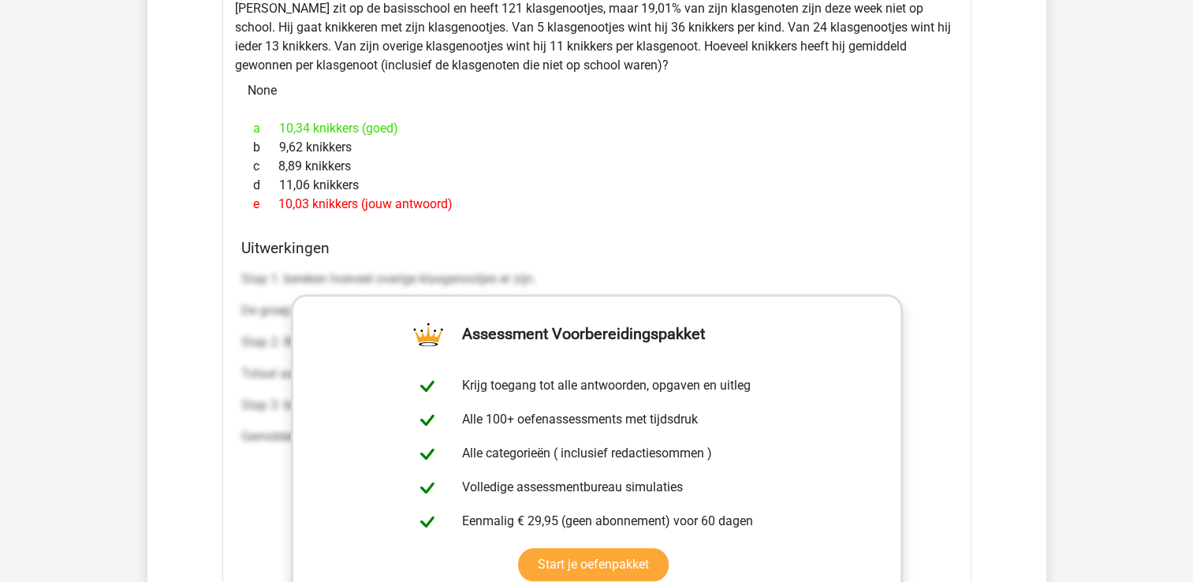
click at [713, 138] on div "b 9,62 knikkers" at bounding box center [596, 147] width 711 height 19
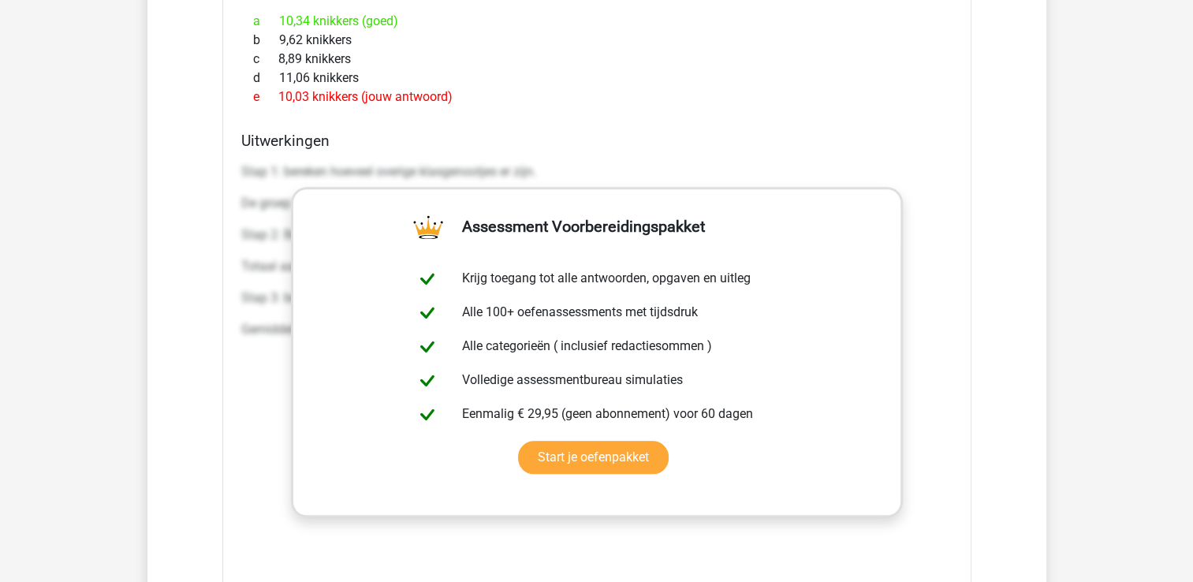
scroll to position [1623, 0]
click at [61, 151] on div "Kies premium fowet [EMAIL_ADDRESS][DOMAIN_NAME]" at bounding box center [596, 550] width 1193 height 4346
click at [244, 127] on div "[PERSON_NAME] zit op de basisschool en heeft 121 klasgenootjes, maar 19,01% van…" at bounding box center [596, 294] width 749 height 817
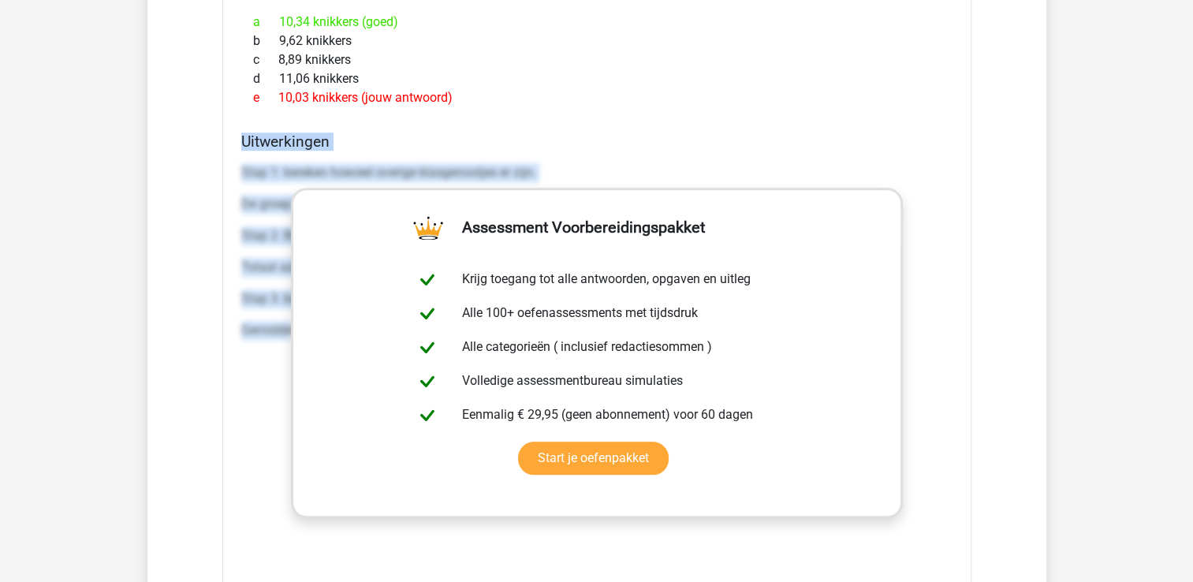
drag, startPoint x: 239, startPoint y: 140, endPoint x: 291, endPoint y: 311, distance: 178.1
click at [291, 311] on div "[PERSON_NAME] zit op de basisschool en heeft 121 klasgenootjes, maar 19,01% van…" at bounding box center [596, 294] width 749 height 817
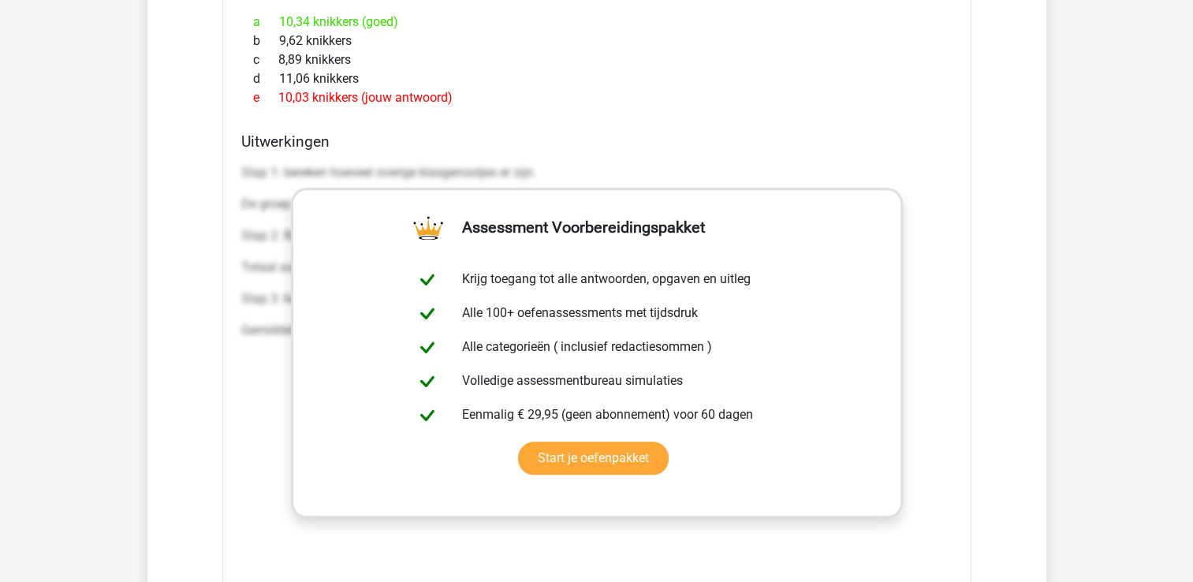
drag, startPoint x: 208, startPoint y: 151, endPoint x: 222, endPoint y: 152, distance: 13.4
click at [208, 152] on div "Vraag 1 gemiddeld 1:30 uitwerkingen bekijken [PERSON_NAME] huurt een huis voor …" at bounding box center [596, 380] width 837 height 1287
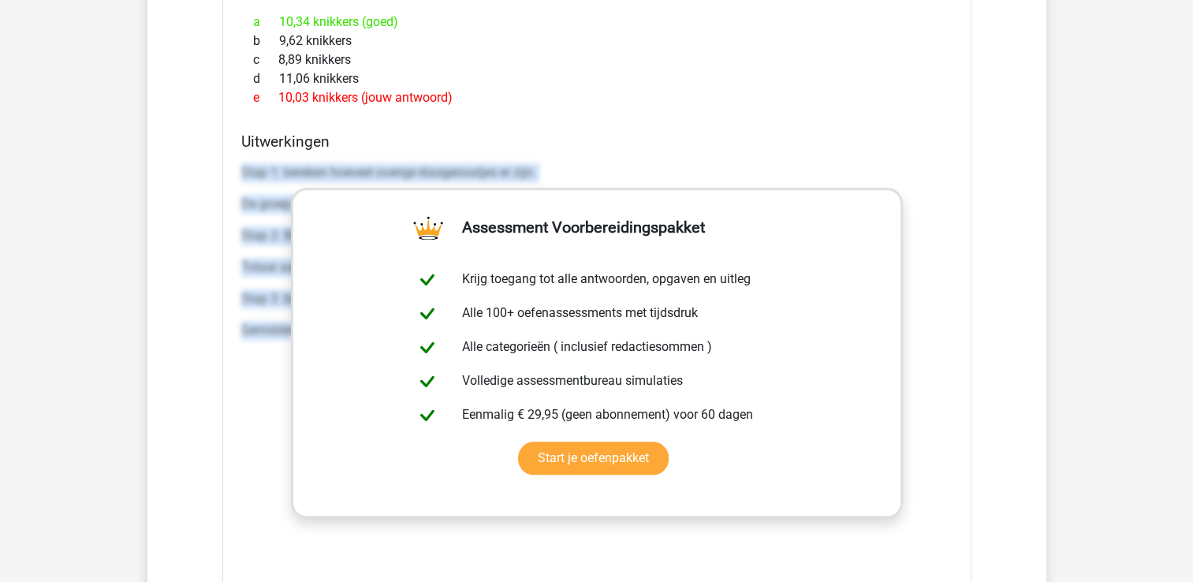
drag, startPoint x: 232, startPoint y: 166, endPoint x: 287, endPoint y: 341, distance: 183.5
click at [287, 341] on div "[PERSON_NAME] zit op de basisschool en heeft 121 klasgenootjes, maar 19,01% van…" at bounding box center [596, 294] width 749 height 817
copy div "Stap 1: bereken hoeveel overige klasgenootjes er zijn. De groep 'overige klasge…"
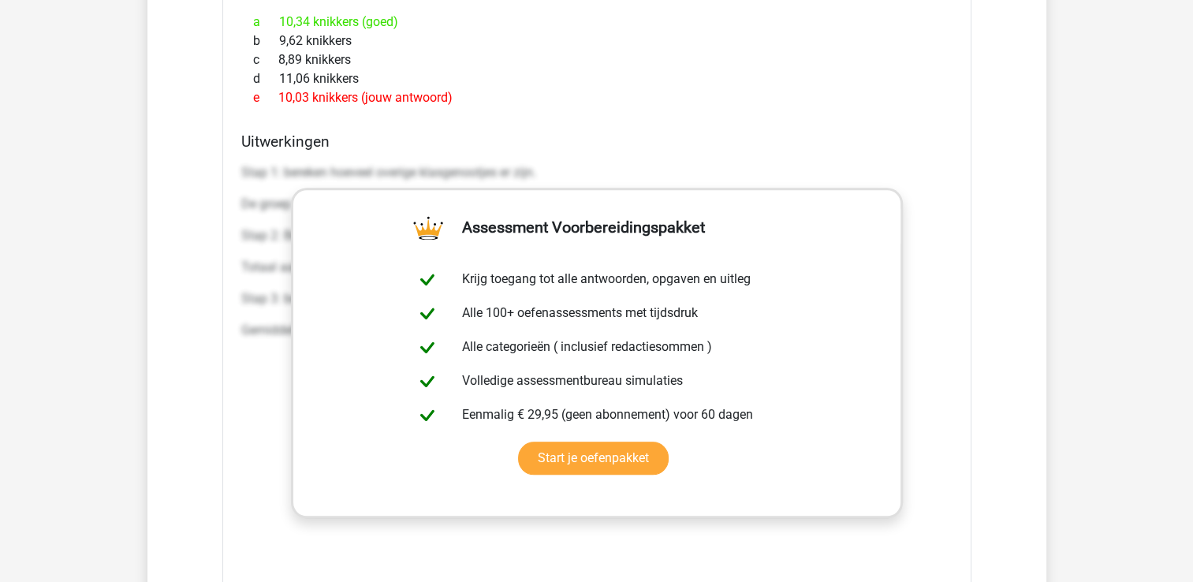
click at [251, 143] on h4 "Uitwerkingen" at bounding box center [596, 141] width 711 height 18
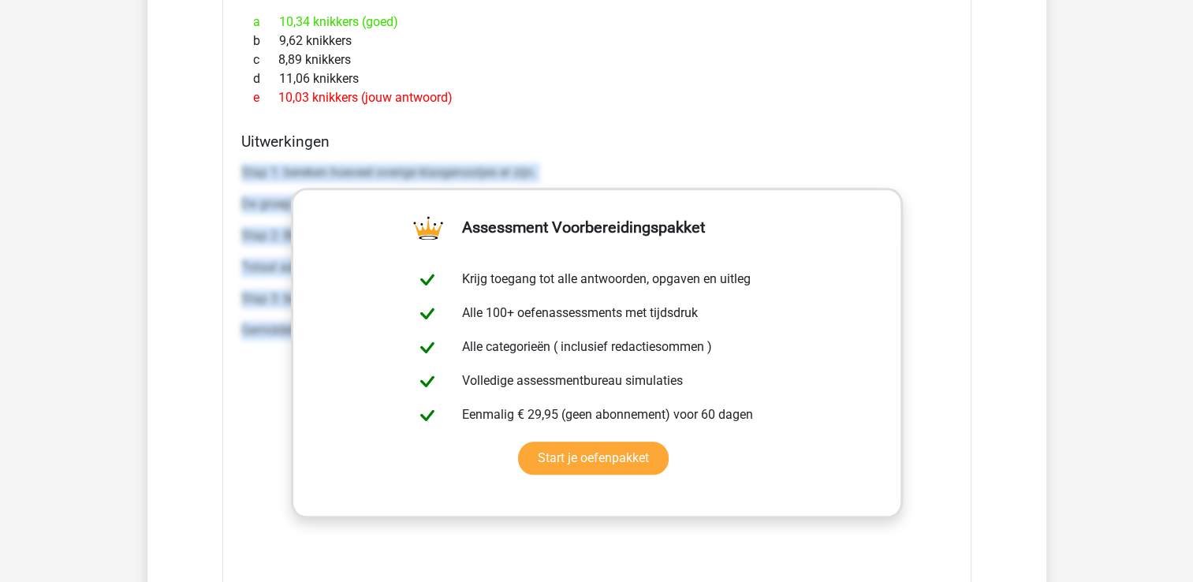
drag, startPoint x: 239, startPoint y: 169, endPoint x: 1097, endPoint y: 350, distance: 877.3
click at [1097, 350] on div "Kies premium fowet [EMAIL_ADDRESS][DOMAIN_NAME]" at bounding box center [596, 550] width 1193 height 4346
copy div "Stap 1: bereken hoeveel overige klasgenootjes er zijn. De groep 'overige klasge…"
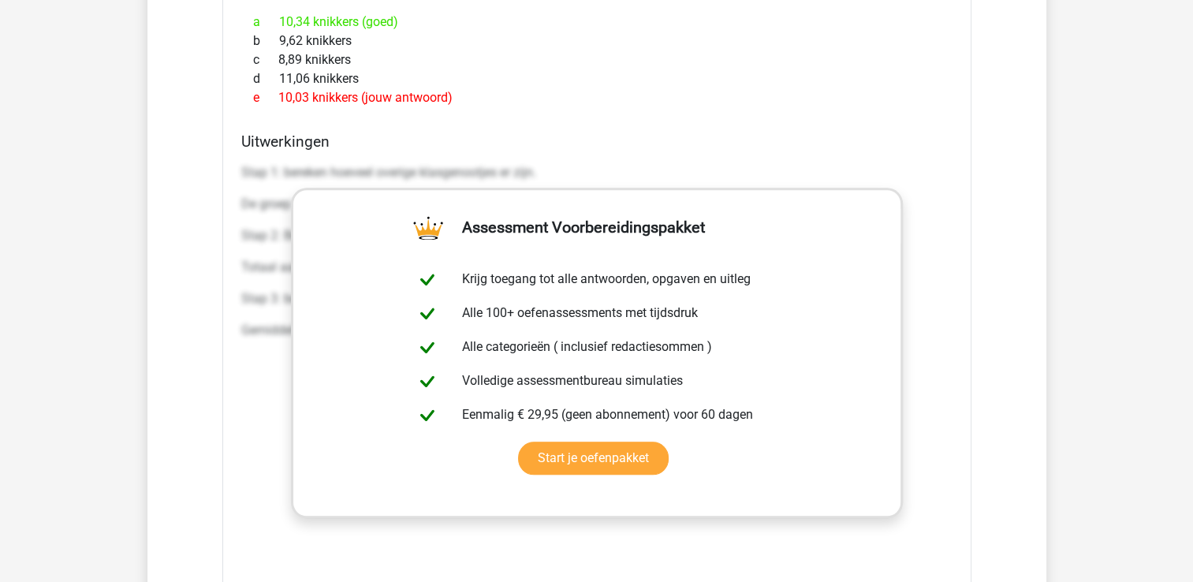
click at [583, 115] on div "[PERSON_NAME] zit op de basisschool en heeft 121 klasgenootjes, maar 19,01% van…" at bounding box center [596, 294] width 749 height 817
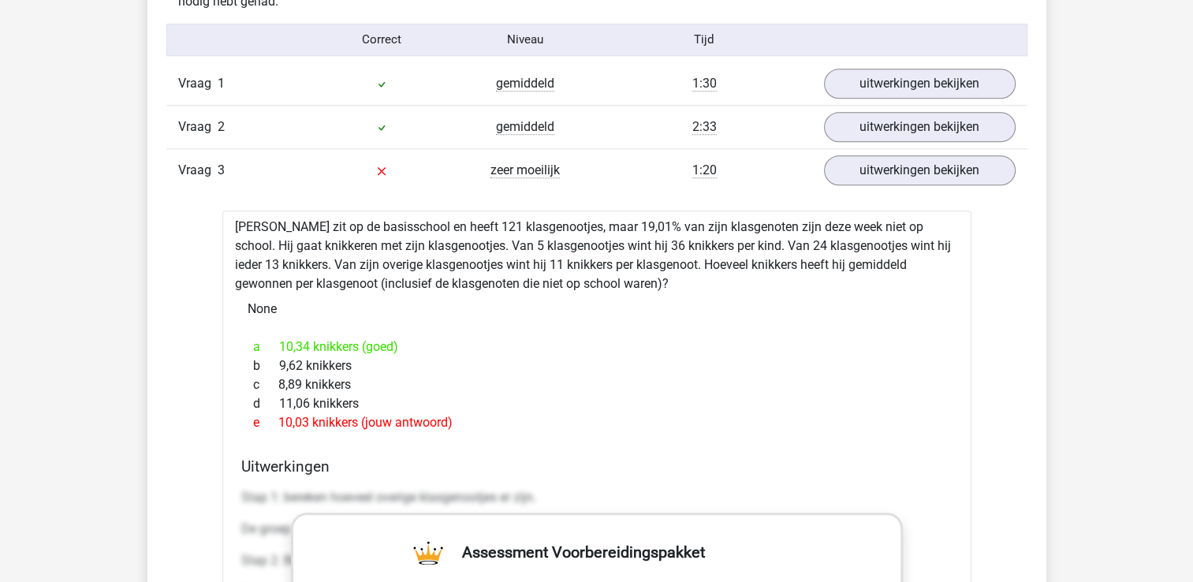
scroll to position [1275, 0]
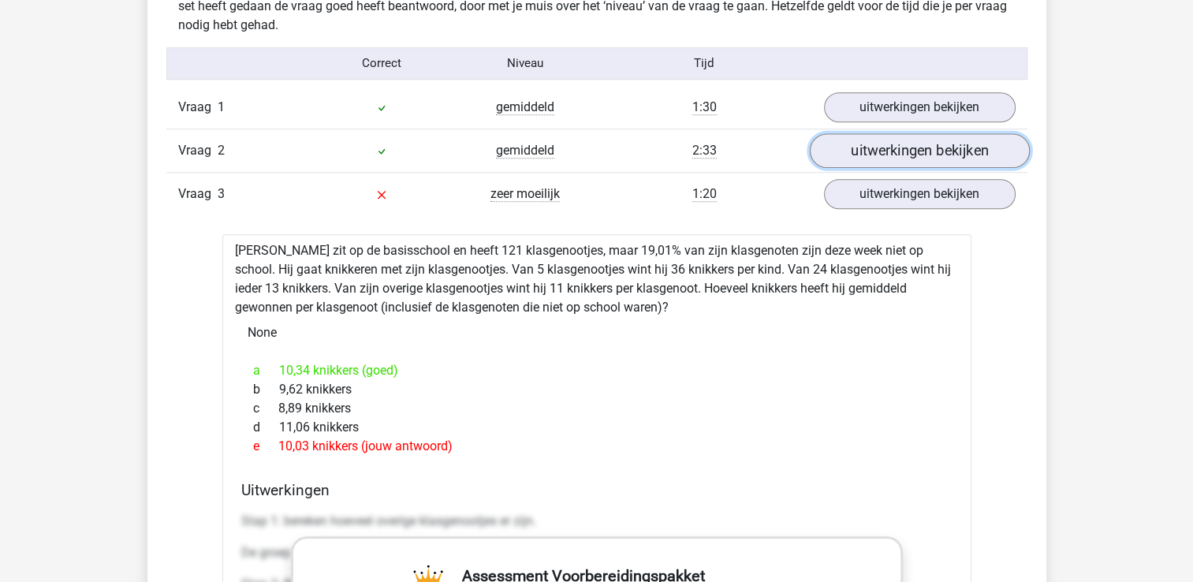
click at [880, 154] on link "uitwerkingen bekijken" at bounding box center [919, 150] width 220 height 35
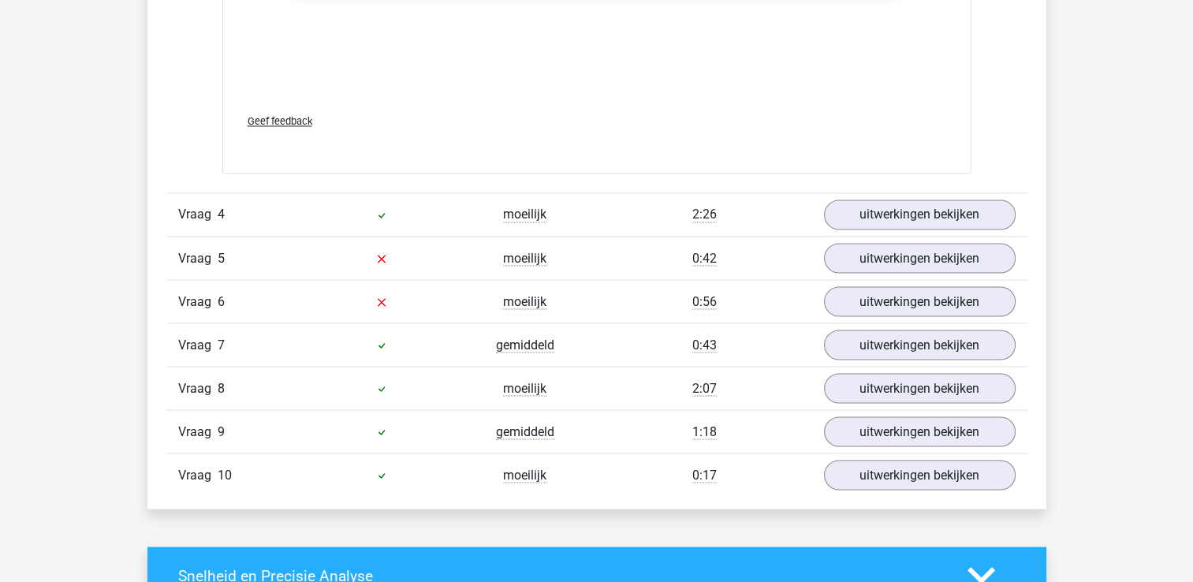
scroll to position [2826, 0]
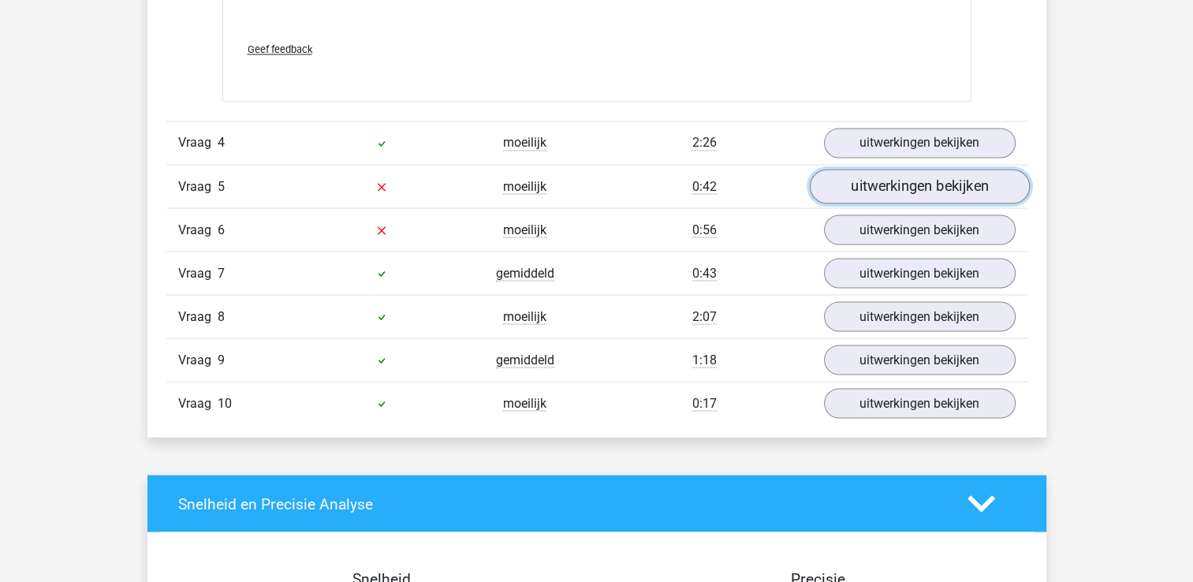
click at [858, 180] on link "uitwerkingen bekijken" at bounding box center [919, 186] width 220 height 35
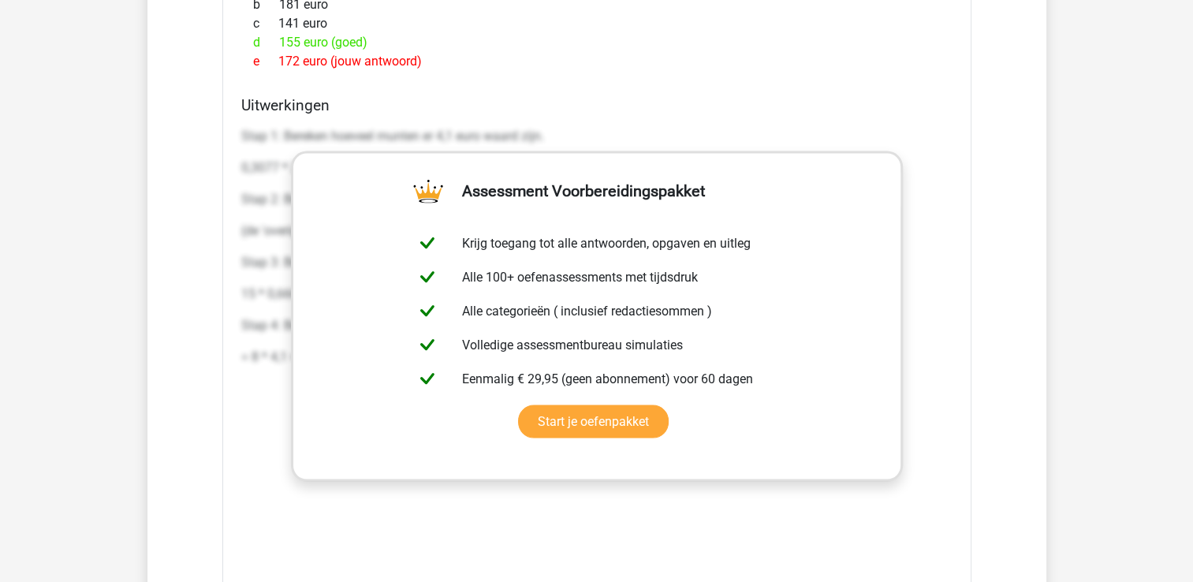
scroll to position [3156, 0]
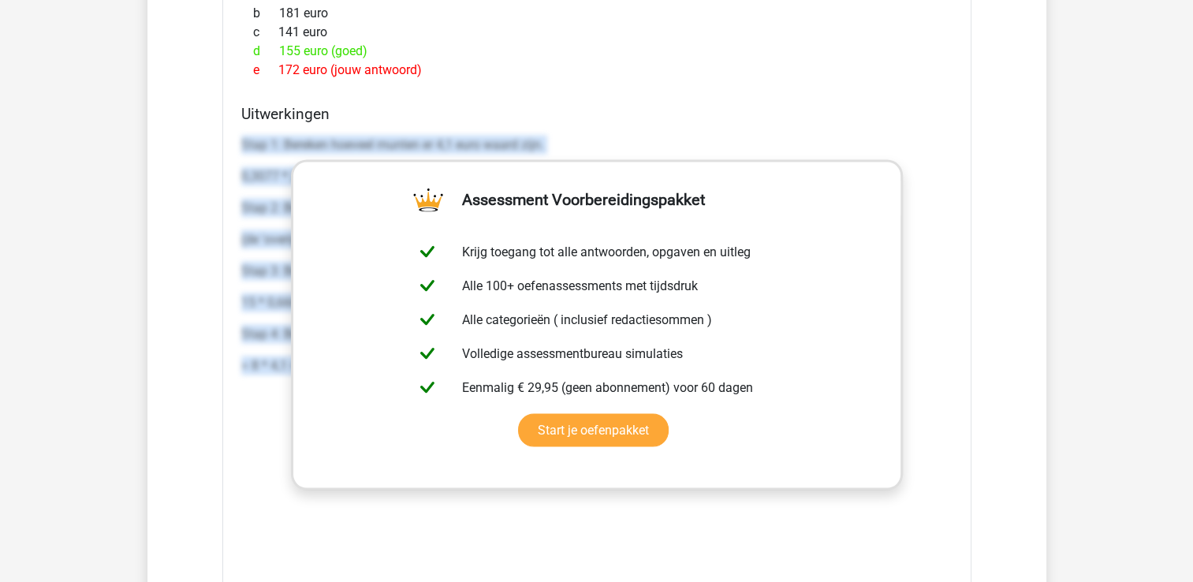
drag, startPoint x: 237, startPoint y: 138, endPoint x: 979, endPoint y: 508, distance: 829.9
copy div "Stap 1: Bereken hoeveel munten er 4,1 euro waard zijn. 0,3077 * 26 = 8 munten S…"
